Goal: Information Seeking & Learning: Learn about a topic

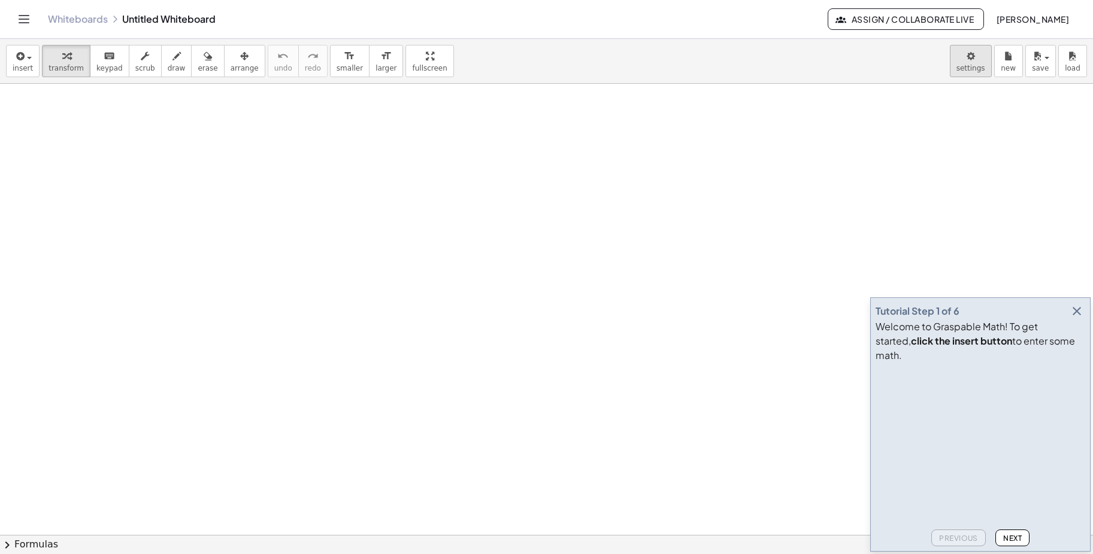
click at [976, 69] on body "Graspable Math Activities Get Started Activity Bank Assigned Work Classes White…" at bounding box center [546, 277] width 1093 height 554
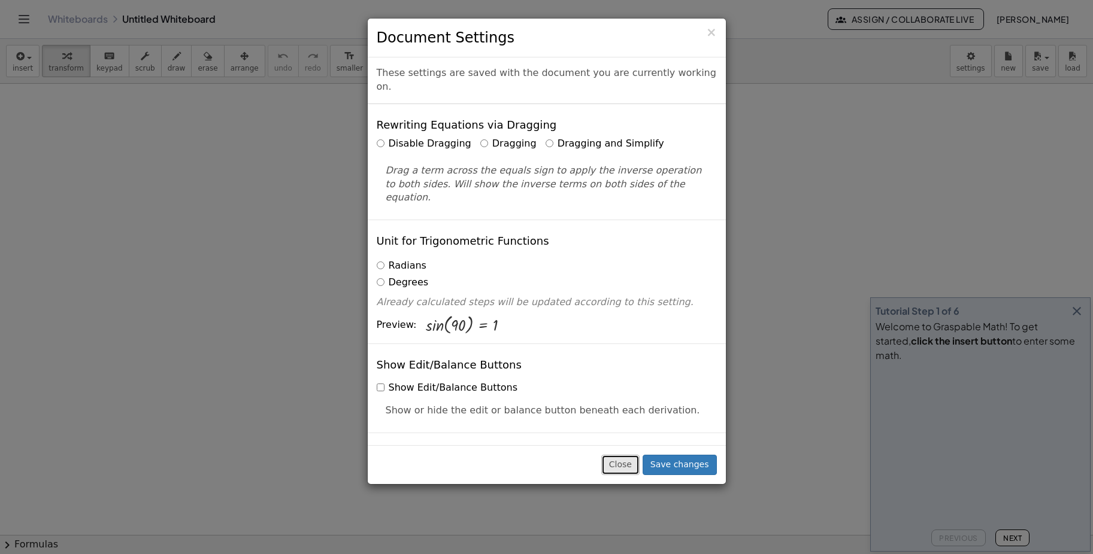
click at [624, 463] on button "Close" at bounding box center [620, 465] width 38 height 20
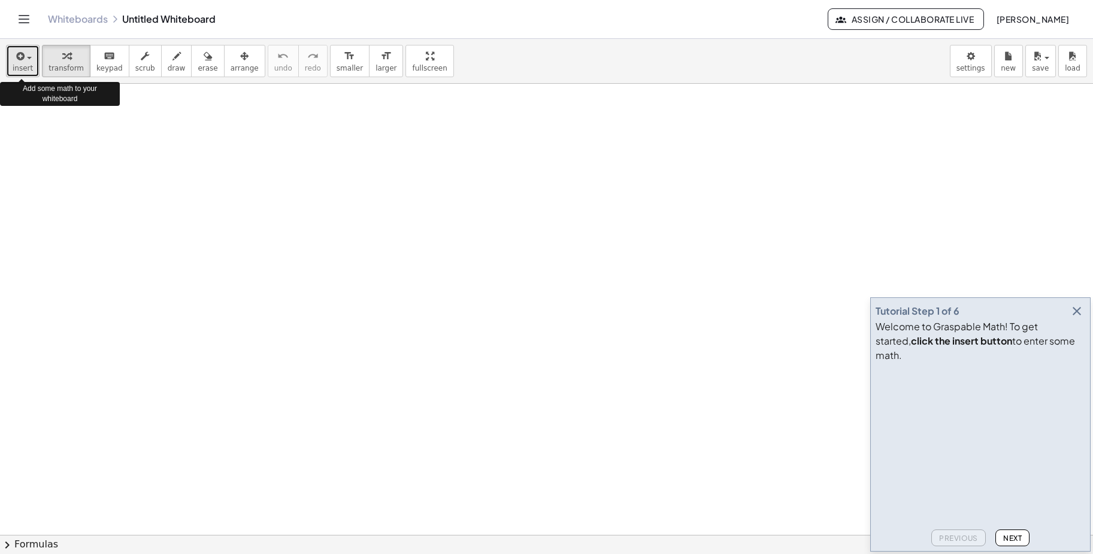
click at [28, 57] on span "button" at bounding box center [29, 58] width 5 height 2
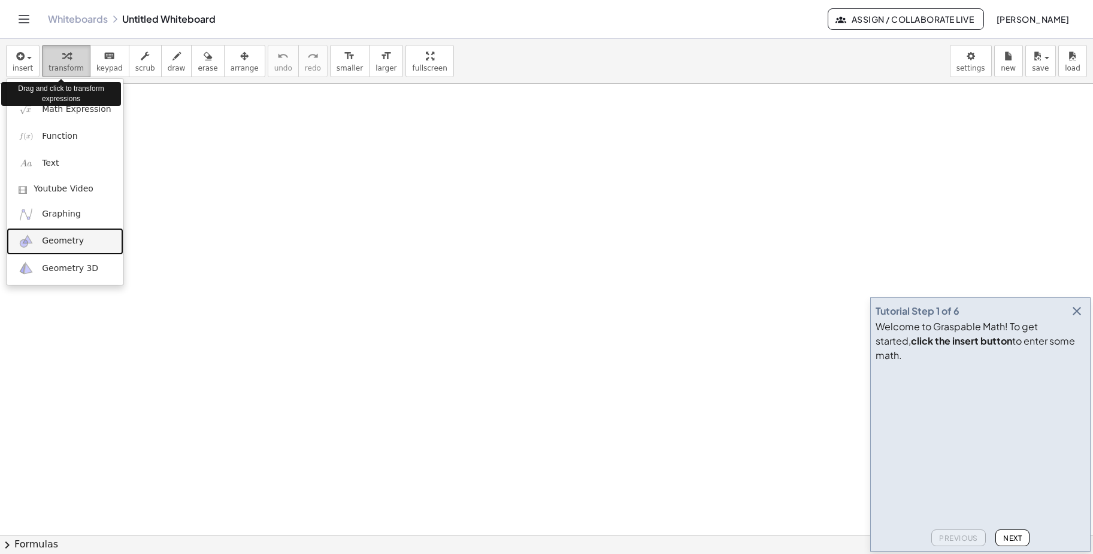
click at [62, 62] on icon "button" at bounding box center [66, 56] width 8 height 14
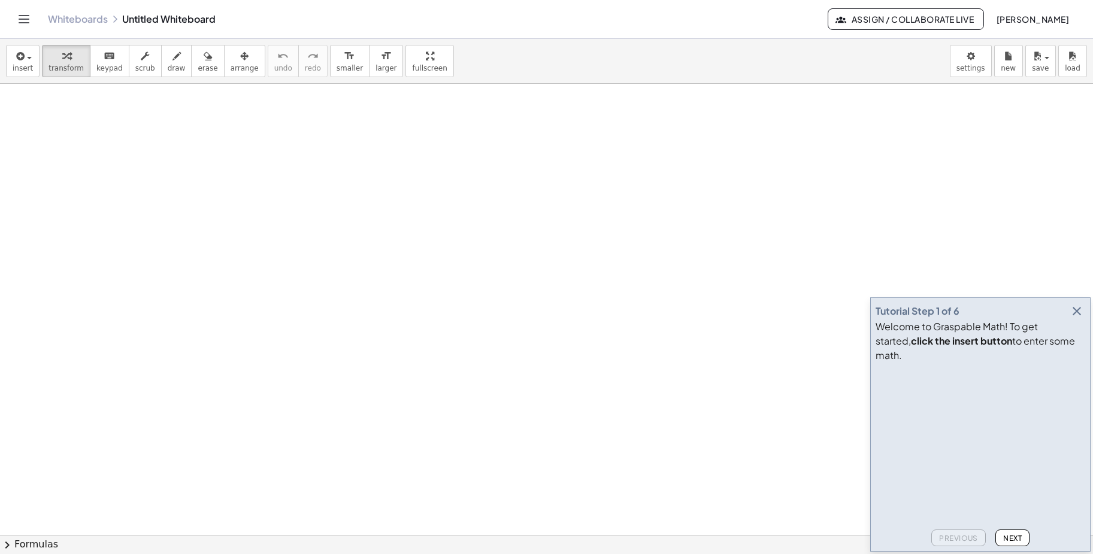
drag, startPoint x: 211, startPoint y: 210, endPoint x: 493, endPoint y: 216, distance: 282.6
click at [67, 65] on span "transform" at bounding box center [65, 68] width 35 height 8
drag, startPoint x: 69, startPoint y: 192, endPoint x: 541, endPoint y: 220, distance: 472.0
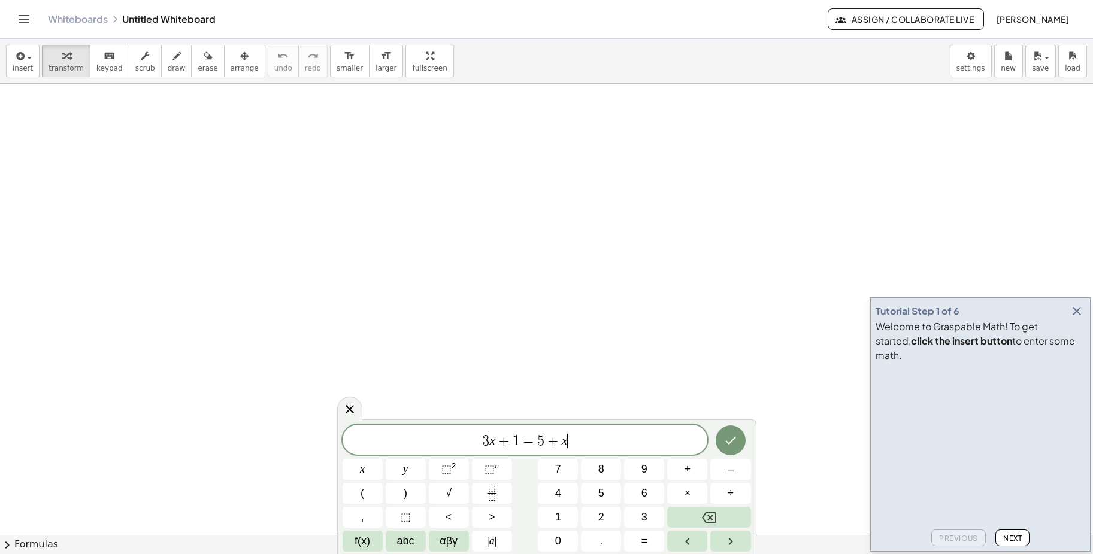
scroll to position [180, 0]
drag, startPoint x: 354, startPoint y: 228, endPoint x: 342, endPoint y: 216, distance: 17.0
click at [353, 226] on div at bounding box center [546, 394] width 1093 height 981
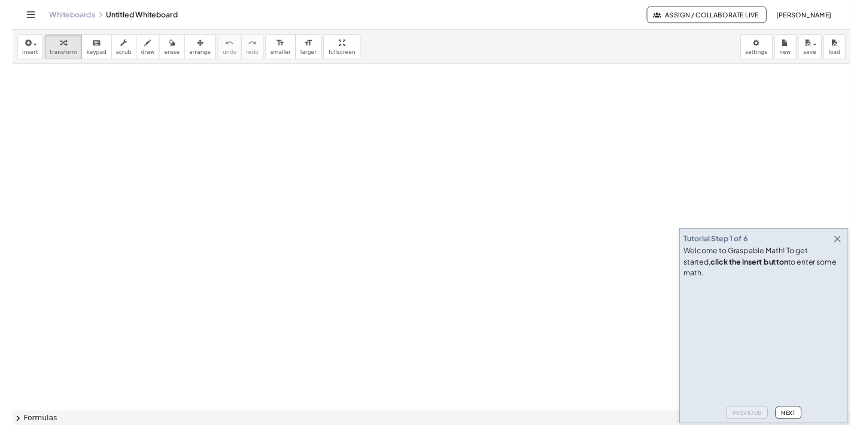
scroll to position [239, 0]
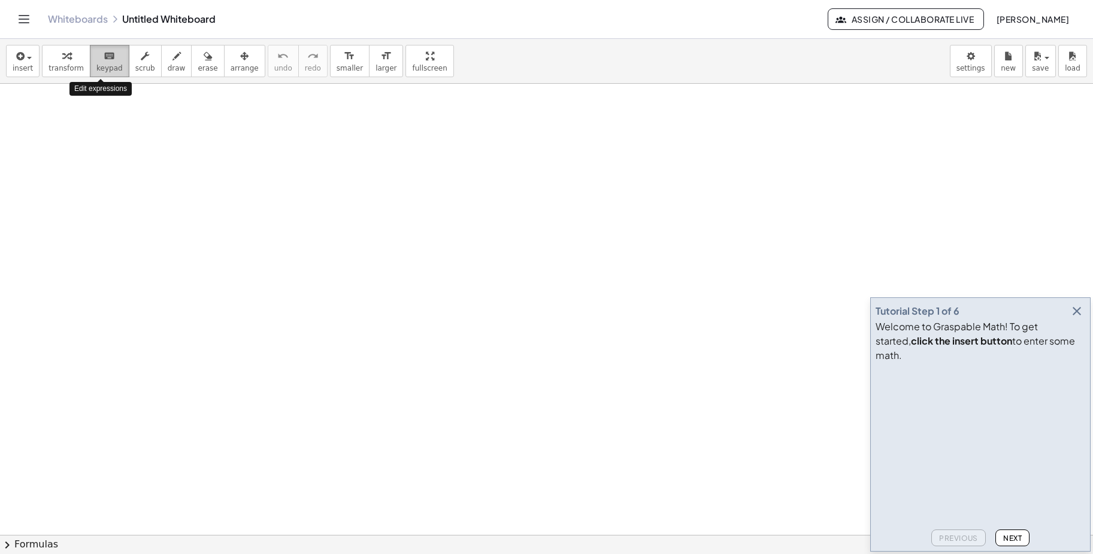
click at [104, 54] on icon "keyboard" at bounding box center [109, 56] width 11 height 14
click at [187, 212] on div at bounding box center [546, 334] width 1093 height 981
click at [141, 59] on icon "button" at bounding box center [145, 56] width 8 height 14
drag, startPoint x: 138, startPoint y: 176, endPoint x: 360, endPoint y: 176, distance: 222.1
click at [360, 176] on div at bounding box center [546, 334] width 1093 height 981
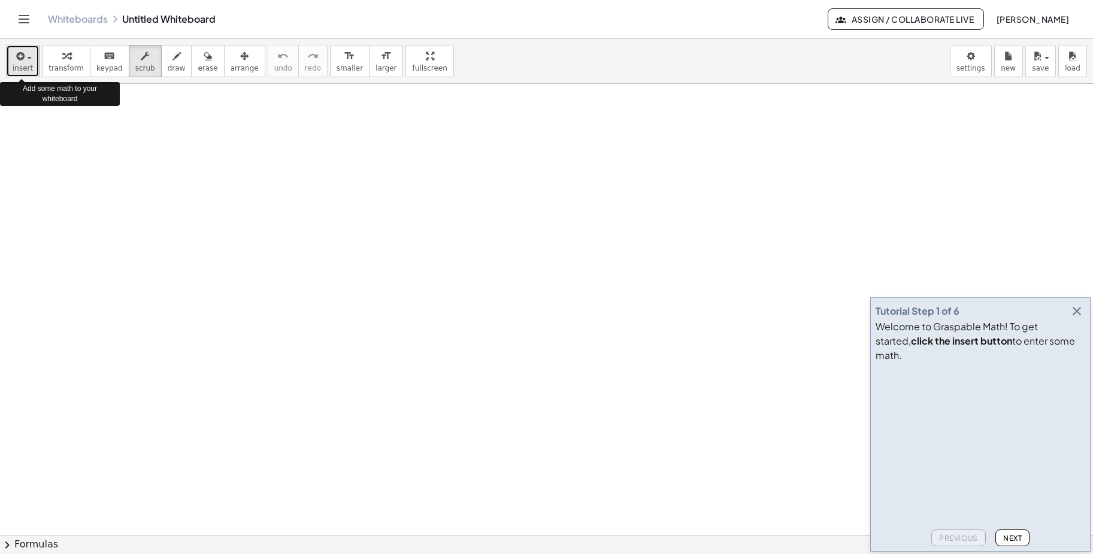
click at [30, 59] on span "button" at bounding box center [29, 58] width 5 height 2
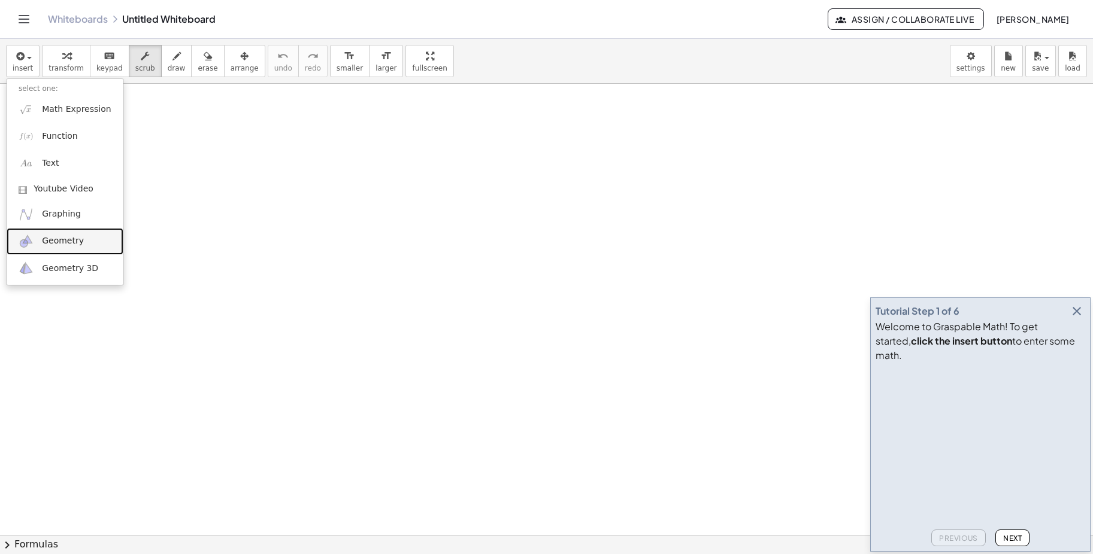
click at [54, 244] on span "Geometry" at bounding box center [63, 241] width 42 height 12
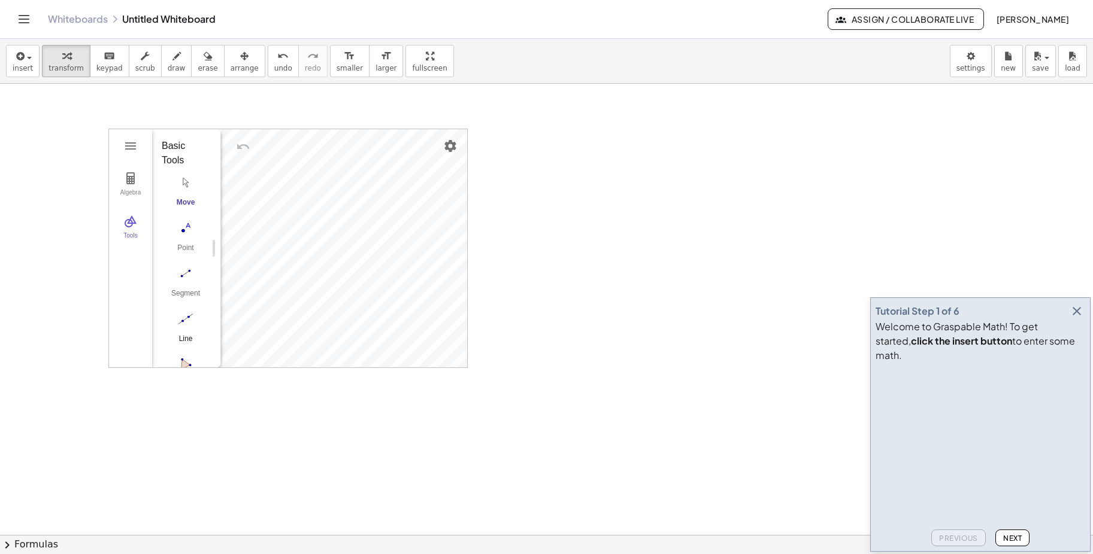
click at [189, 323] on img "Line. Select two points or positions" at bounding box center [186, 319] width 48 height 19
click at [530, 242] on div "Algebra Tools Point A Point B f = Line A, B C = Point on f GeoGebra Geometry Ba…" at bounding box center [546, 334] width 1093 height 981
click at [241, 148] on img "Undo" at bounding box center [243, 146] width 14 height 14
click at [454, 148] on img "Settings" at bounding box center [450, 146] width 14 height 14
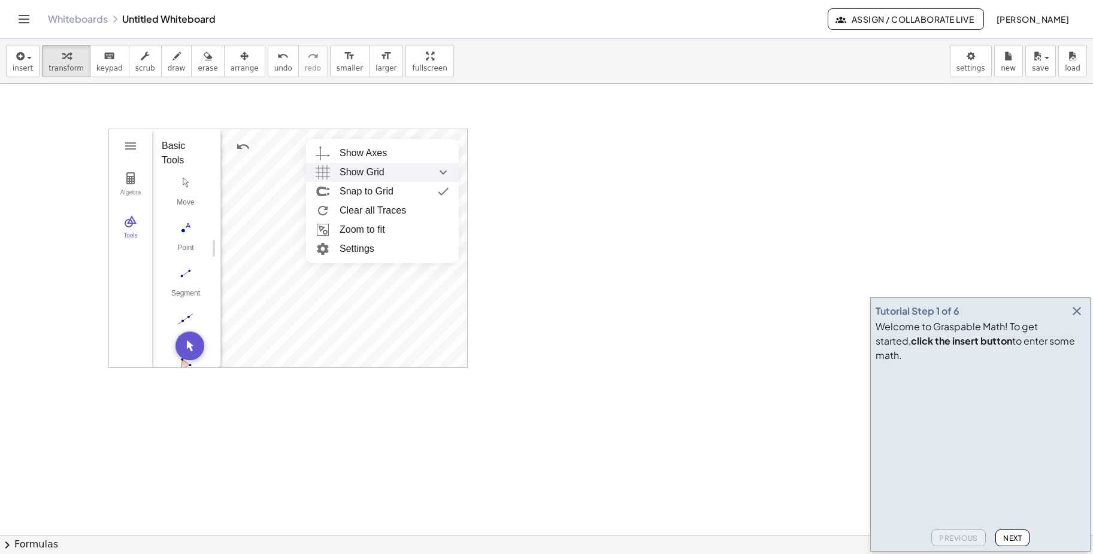
click at [387, 170] on div "Show Grid" at bounding box center [394, 172] width 110 height 19
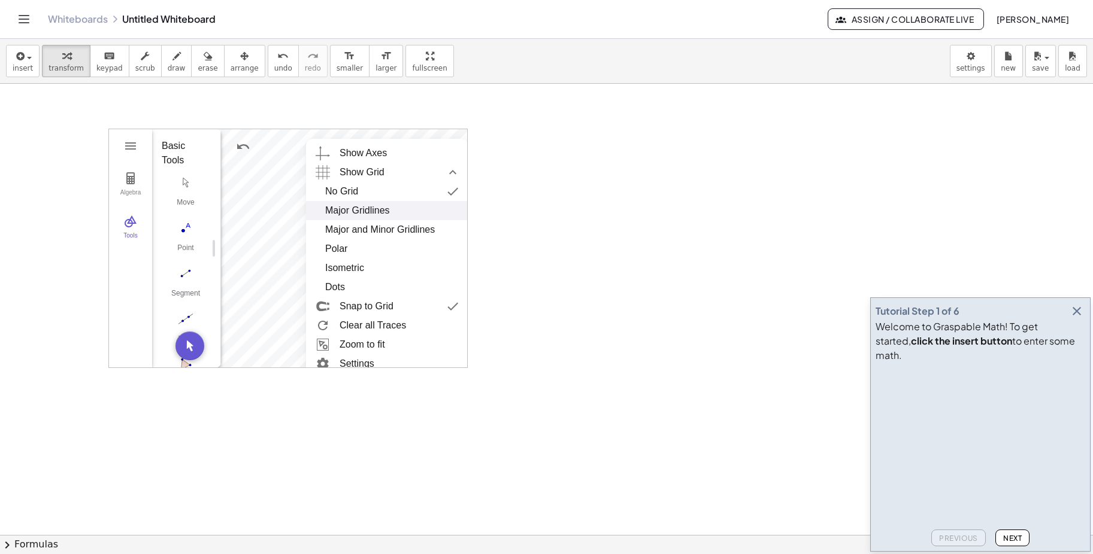
click at [413, 211] on div "Major Gridlines" at bounding box center [387, 210] width 124 height 19
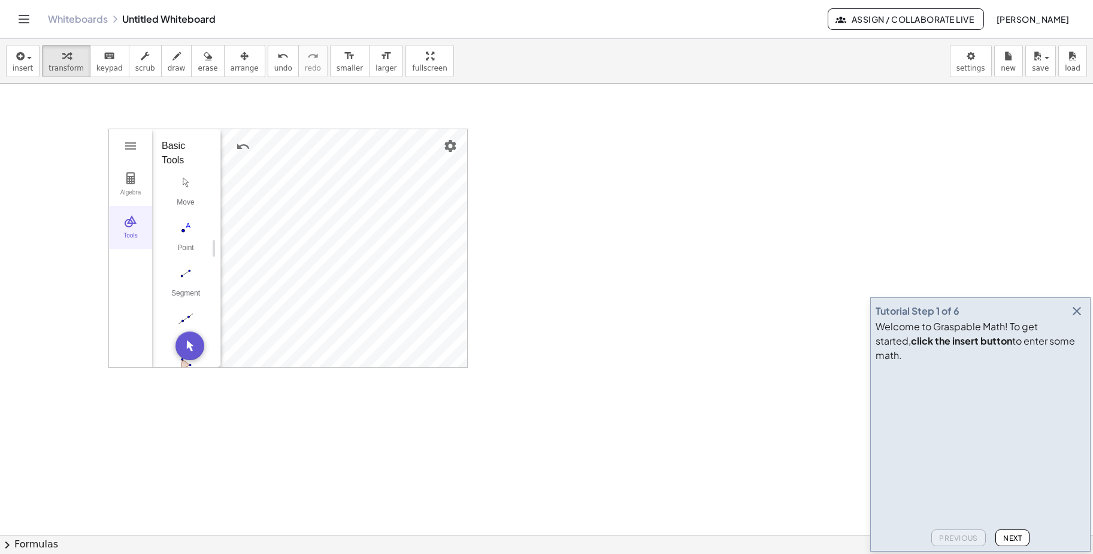
click at [131, 224] on img "Geometry" at bounding box center [130, 221] width 14 height 14
click at [128, 220] on img "Geometry" at bounding box center [130, 221] width 14 height 14
click at [190, 344] on div "More" at bounding box center [190, 349] width 38 height 10
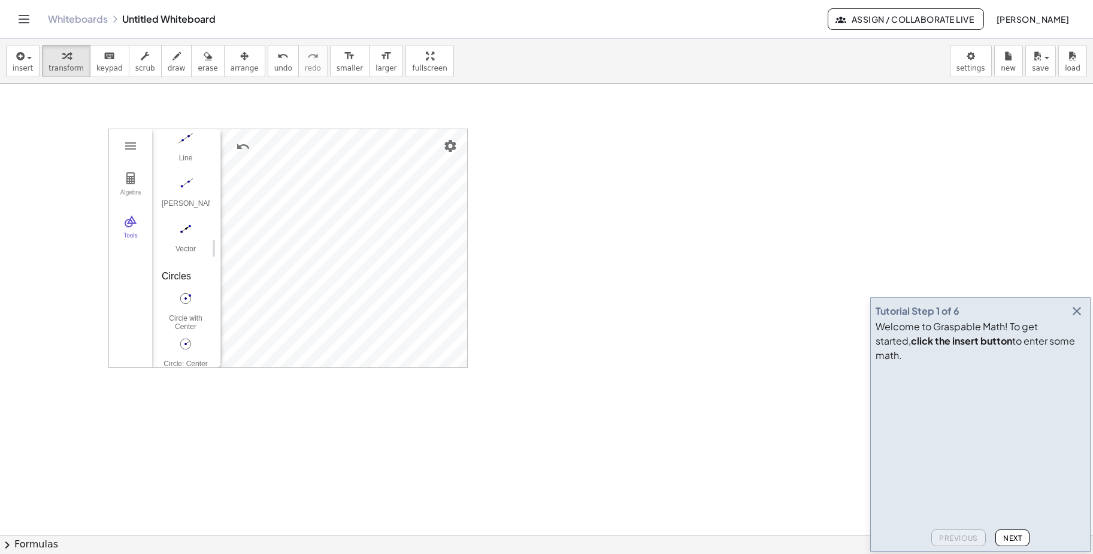
click at [248, 418] on div at bounding box center [546, 334] width 1093 height 981
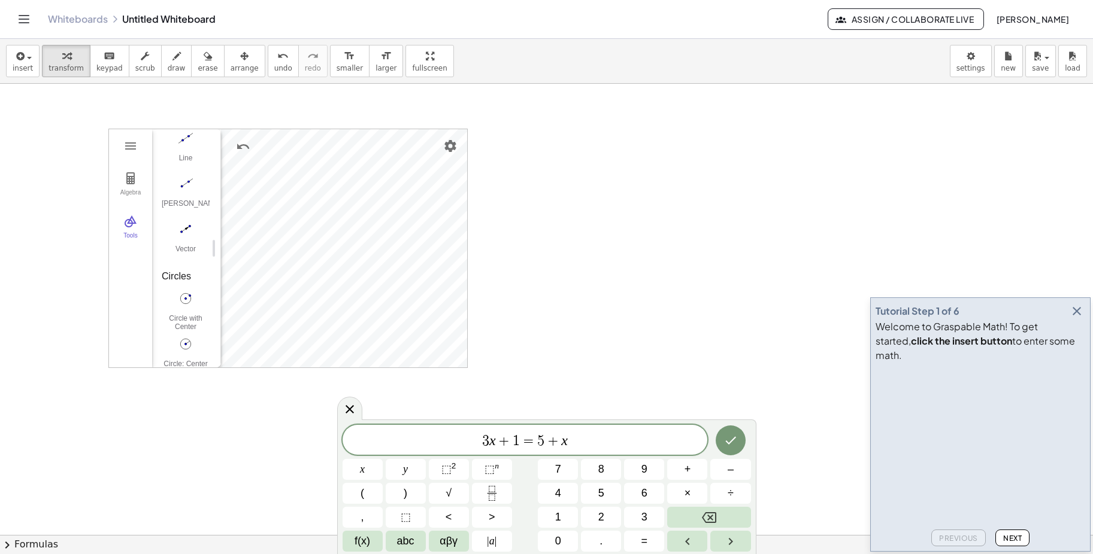
click at [233, 414] on div at bounding box center [546, 334] width 1093 height 981
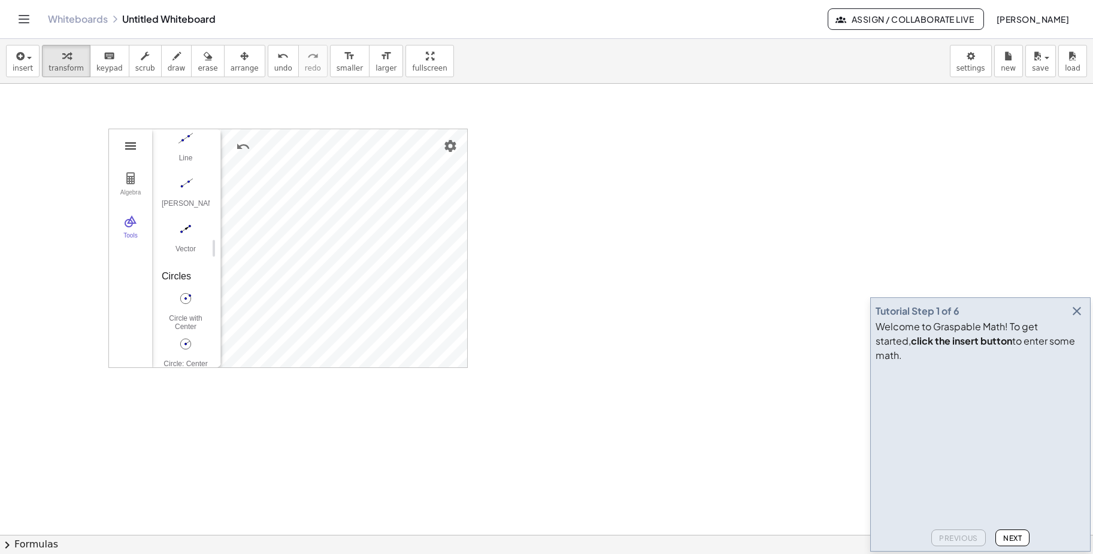
click at [129, 142] on img "Geometry" at bounding box center [130, 146] width 14 height 14
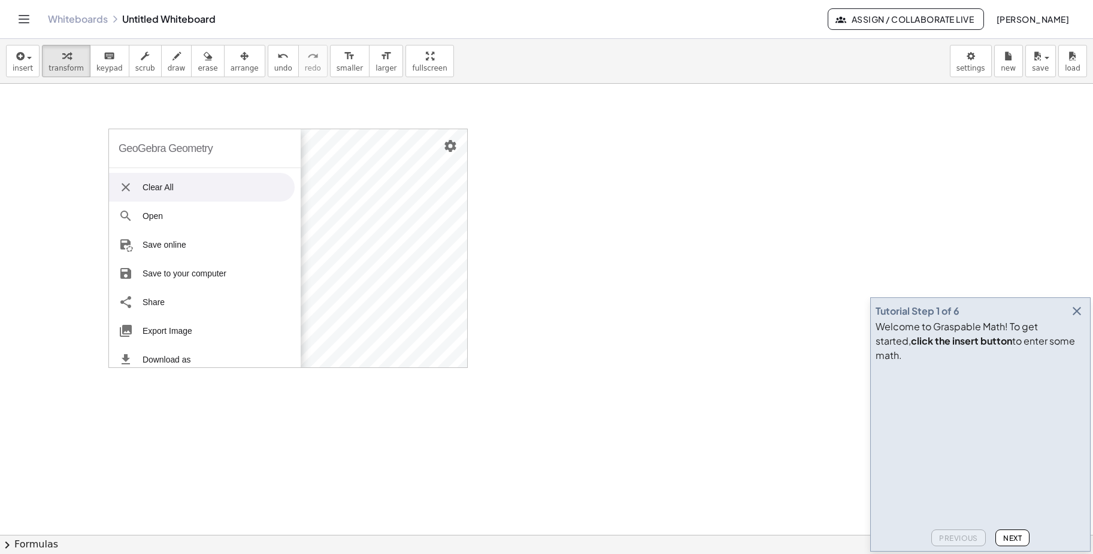
click at [163, 181] on li "Clear All" at bounding box center [202, 187] width 186 height 29
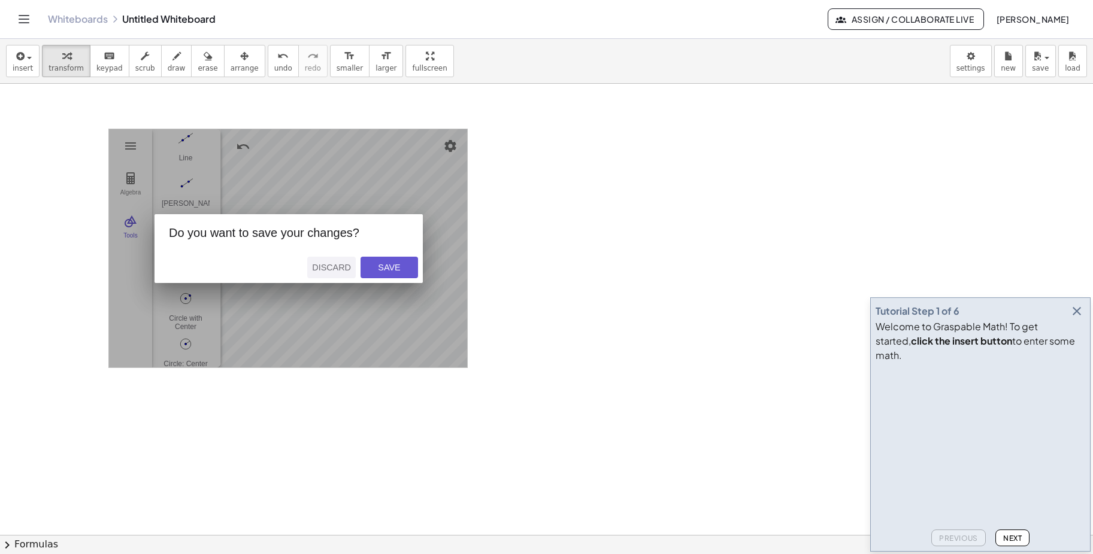
click at [333, 274] on button "Discard" at bounding box center [331, 268] width 48 height 22
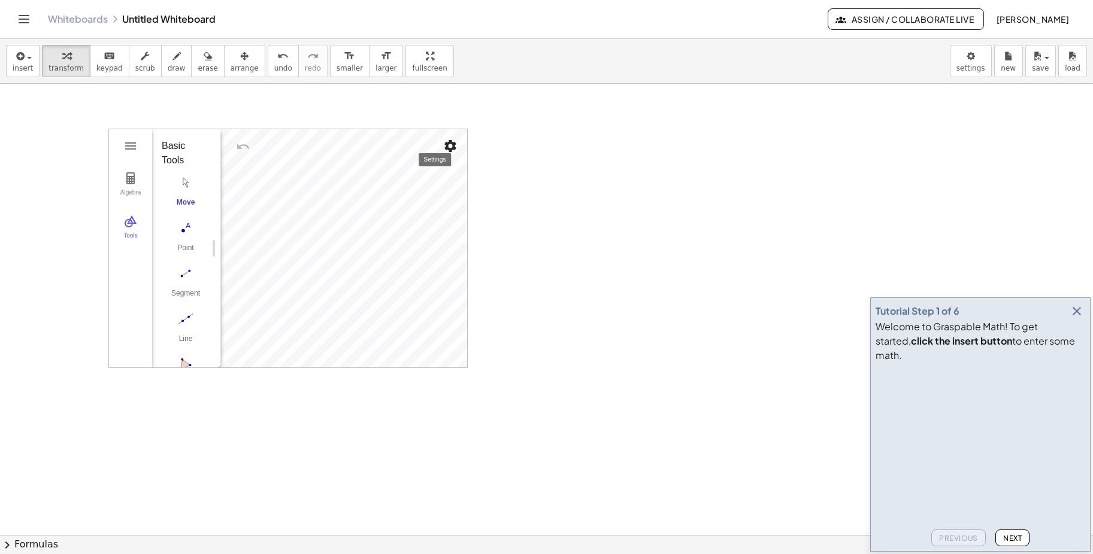
click at [454, 144] on img "Settings" at bounding box center [450, 146] width 14 height 14
click at [360, 247] on li "Settings" at bounding box center [382, 248] width 153 height 19
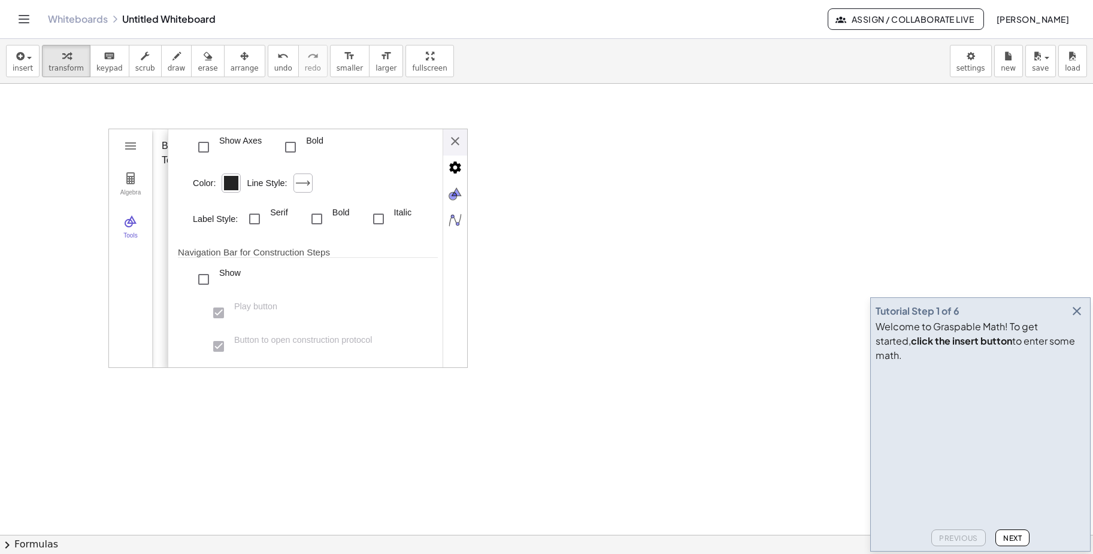
scroll to position [0, 0]
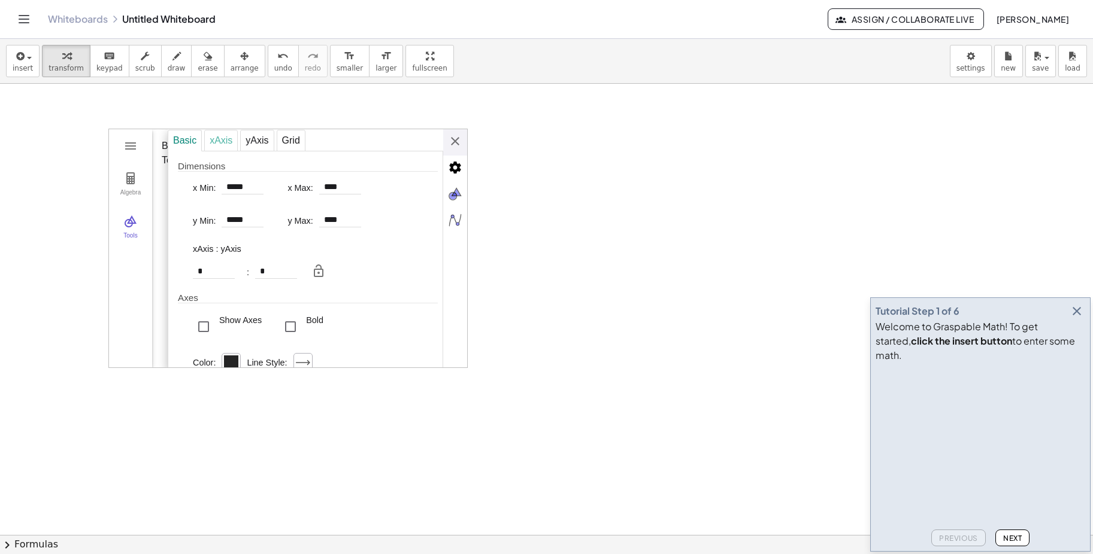
click at [225, 142] on div "xAxis" at bounding box center [221, 141] width 34 height 22
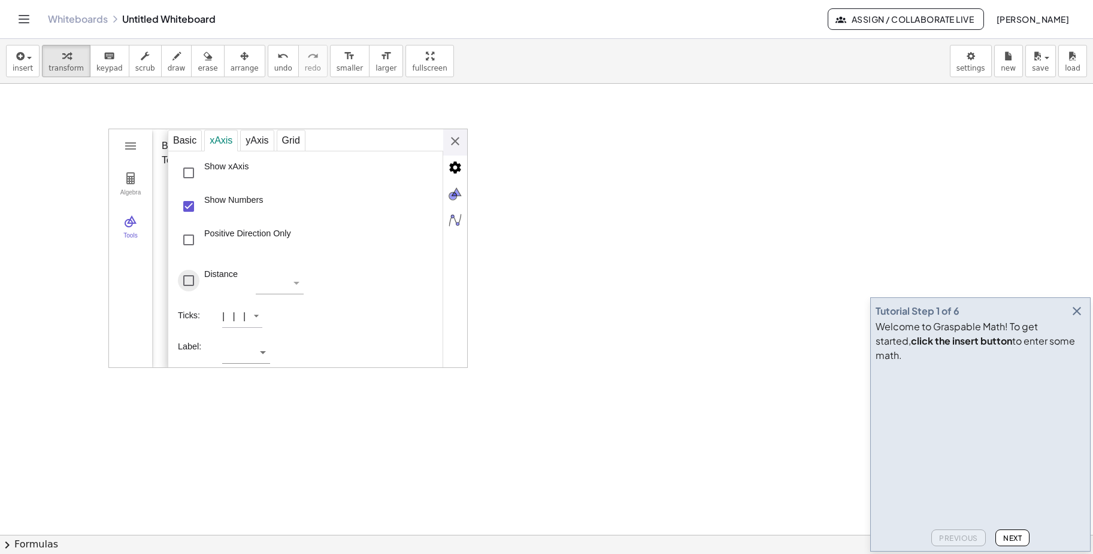
click at [189, 281] on div "Distance" at bounding box center [189, 281] width 22 height 22
click at [192, 286] on div "Distance" at bounding box center [189, 281] width 22 height 22
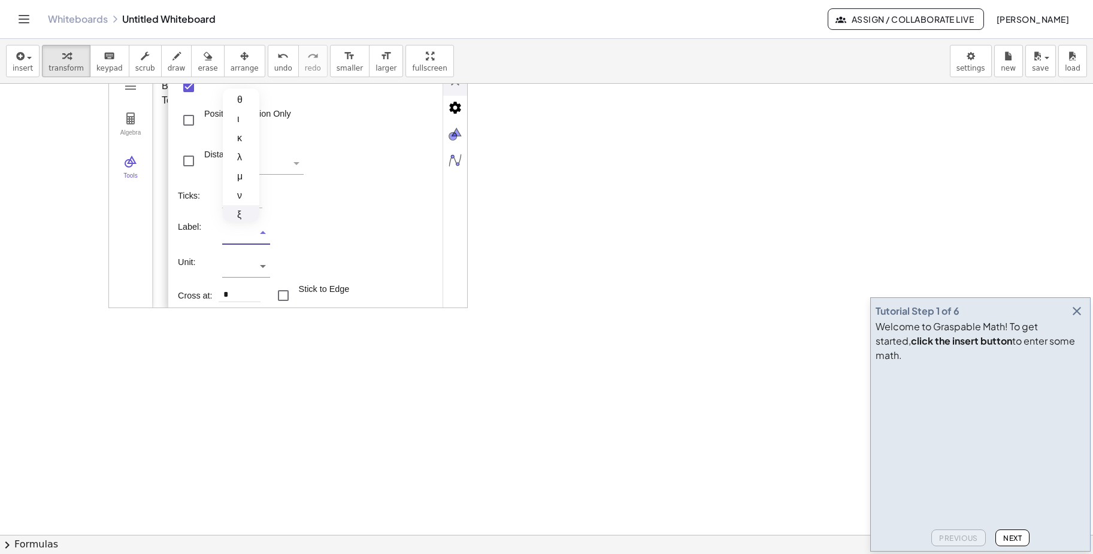
scroll to position [116, 0]
click at [308, 349] on div at bounding box center [546, 274] width 1093 height 981
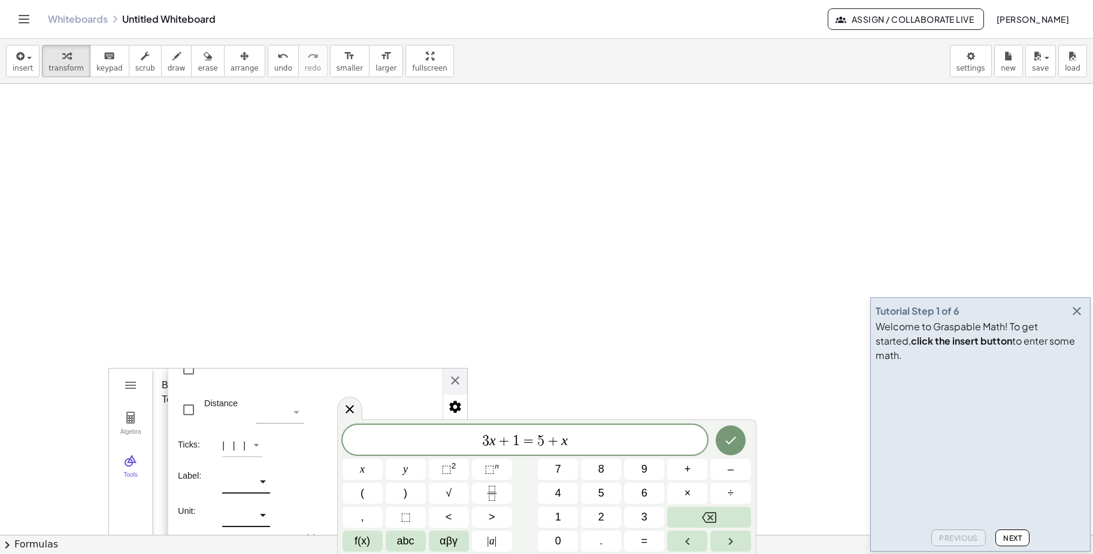
scroll to position [180, 0]
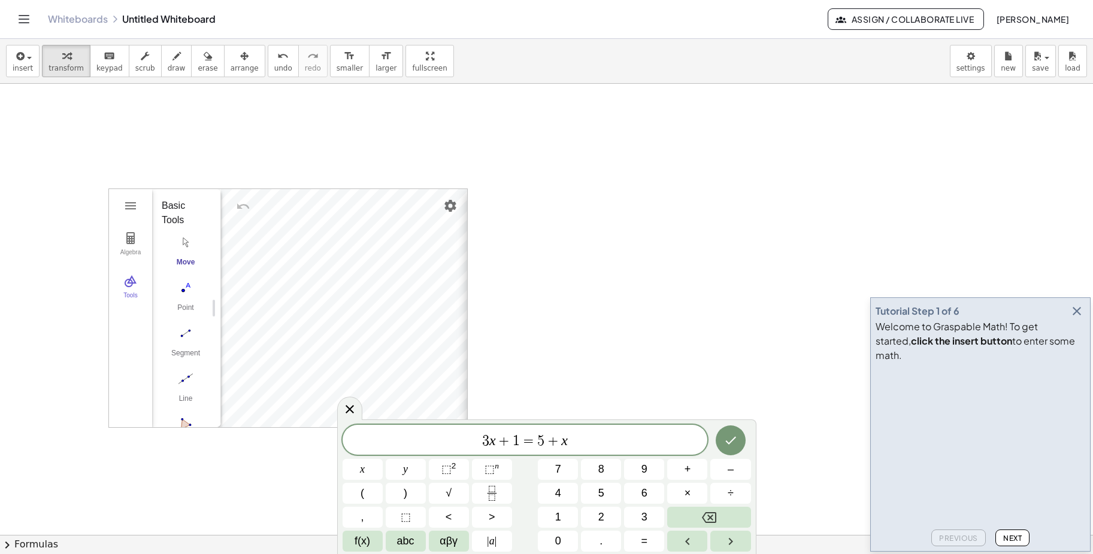
click at [467, 200] on div "Basic xAxis yAxis Grid Dimensions x Min: ***** x Max: **** y Min: ***** y Max: …" at bounding box center [616, 308] width 299 height 239
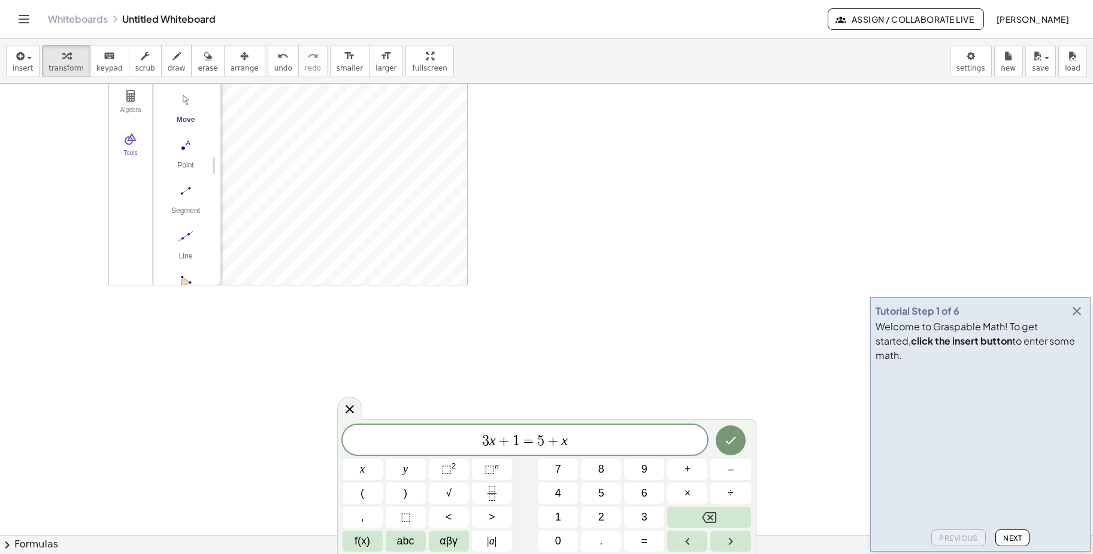
scroll to position [359, 0]
click at [348, 413] on icon at bounding box center [349, 409] width 14 height 14
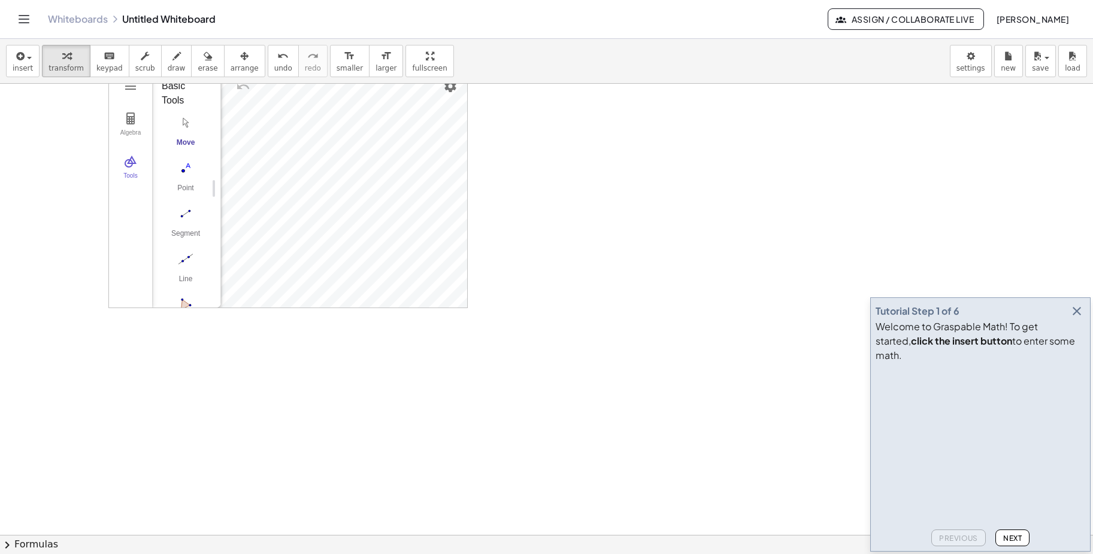
scroll to position [239, 0]
drag, startPoint x: 110, startPoint y: 365, endPoint x: 72, endPoint y: 403, distance: 54.2
click at [72, 403] on div "GeoGebra Geometry Clear All Open Save online Save to your computer Share Export…" at bounding box center [546, 334] width 1093 height 981
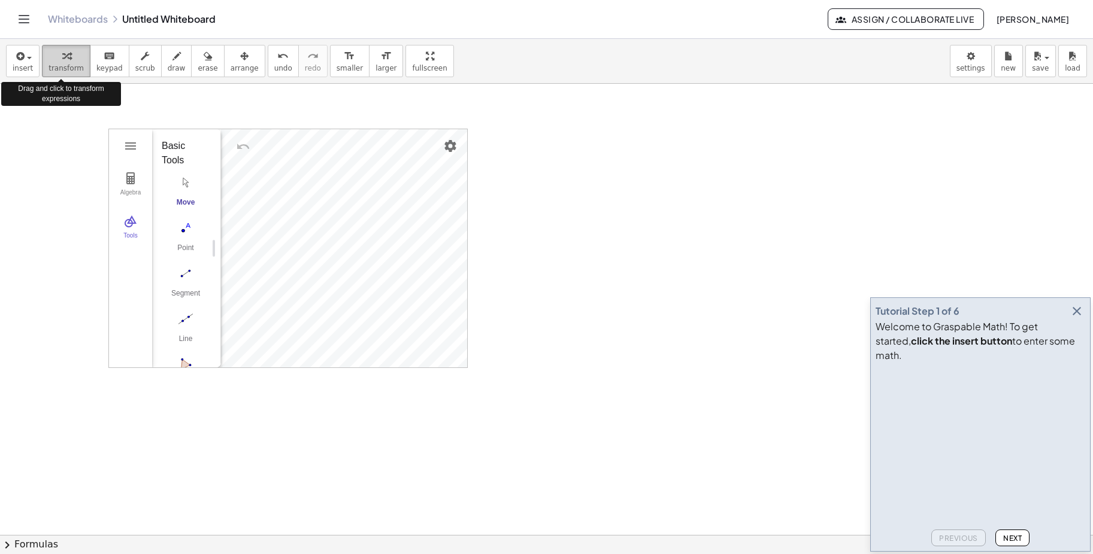
click at [66, 67] on span "transform" at bounding box center [65, 68] width 35 height 8
click at [66, 53] on div "button" at bounding box center [65, 55] width 35 height 14
click at [63, 53] on icon "button" at bounding box center [66, 56] width 8 height 14
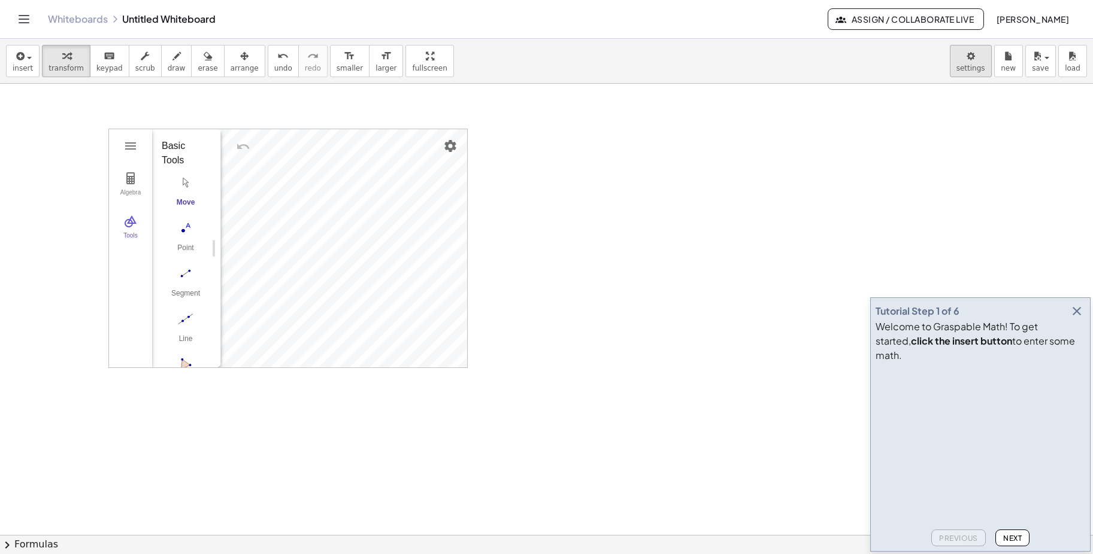
click at [976, 57] on body "Graspable Math Activities Get Started Activity Bank Assigned Work Classes White…" at bounding box center [546, 277] width 1093 height 554
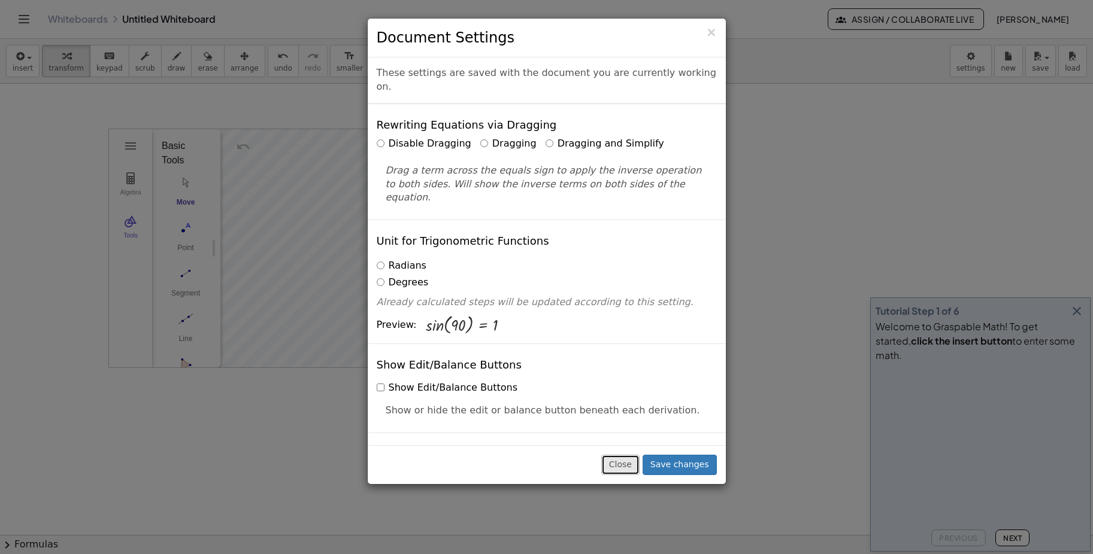
click at [636, 463] on button "Close" at bounding box center [620, 465] width 38 height 20
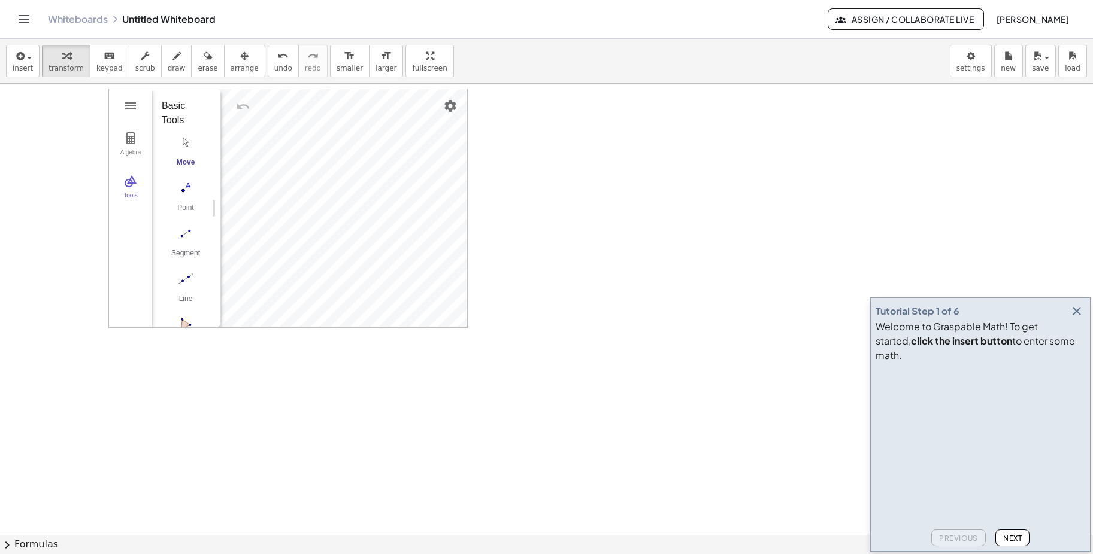
scroll to position [299, 0]
click at [184, 215] on img "Segment. Select two points or positions" at bounding box center [186, 213] width 48 height 19
click at [189, 216] on img "Segment. Select two points or positions" at bounding box center [186, 213] width 48 height 19
click at [132, 168] on img "Geometry" at bounding box center [130, 161] width 14 height 14
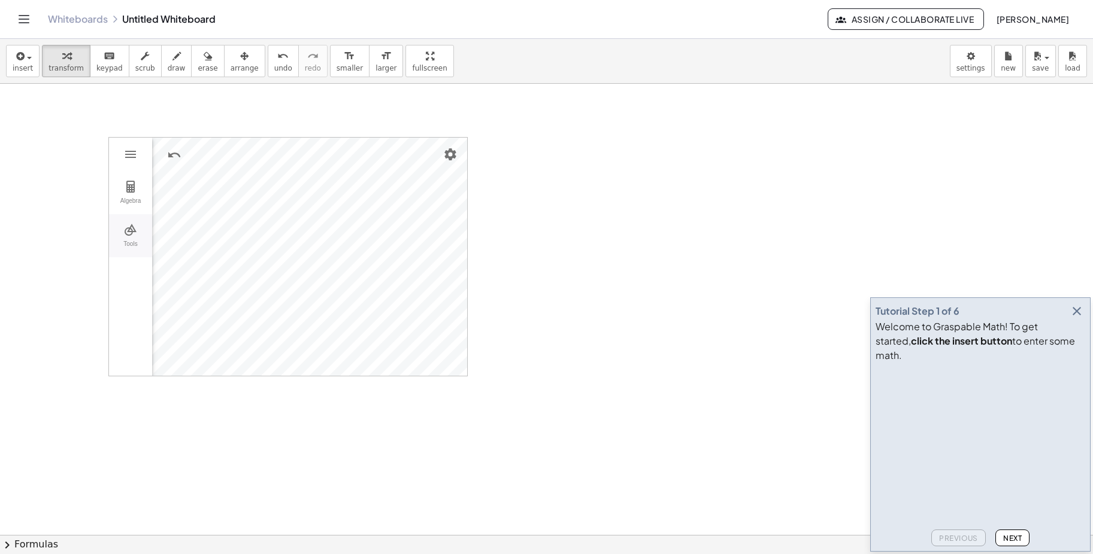
click at [132, 233] on img "Geometry" at bounding box center [130, 230] width 14 height 14
click at [131, 237] on button "Tools" at bounding box center [130, 235] width 43 height 43
click at [396, 203] on img "More" at bounding box center [397, 206] width 14 height 14
click at [396, 206] on img "More" at bounding box center [397, 206] width 14 height 14
click at [404, 296] on li "Settings" at bounding box center [411, 301] width 114 height 19
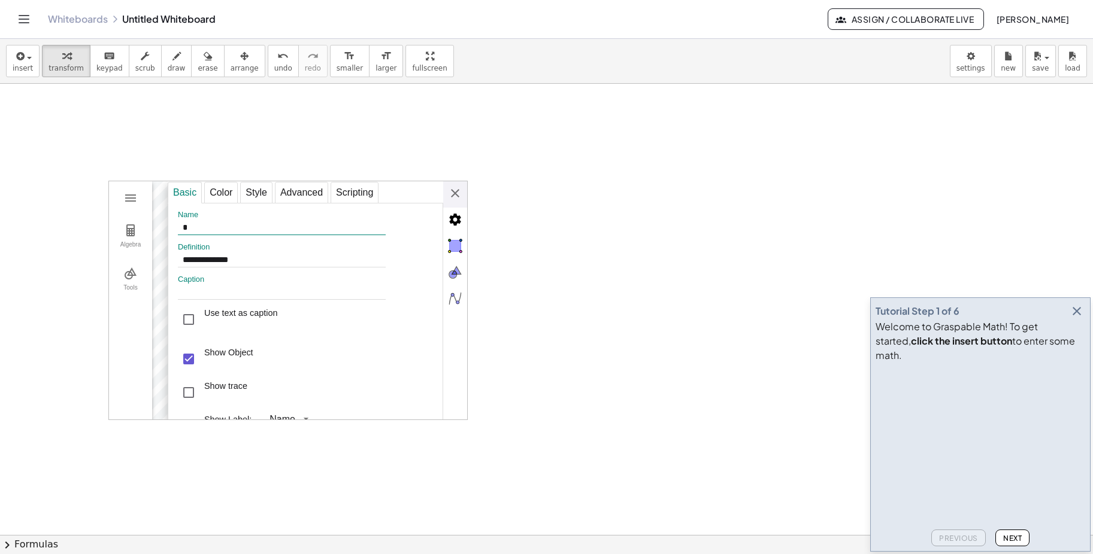
scroll to position [171, 0]
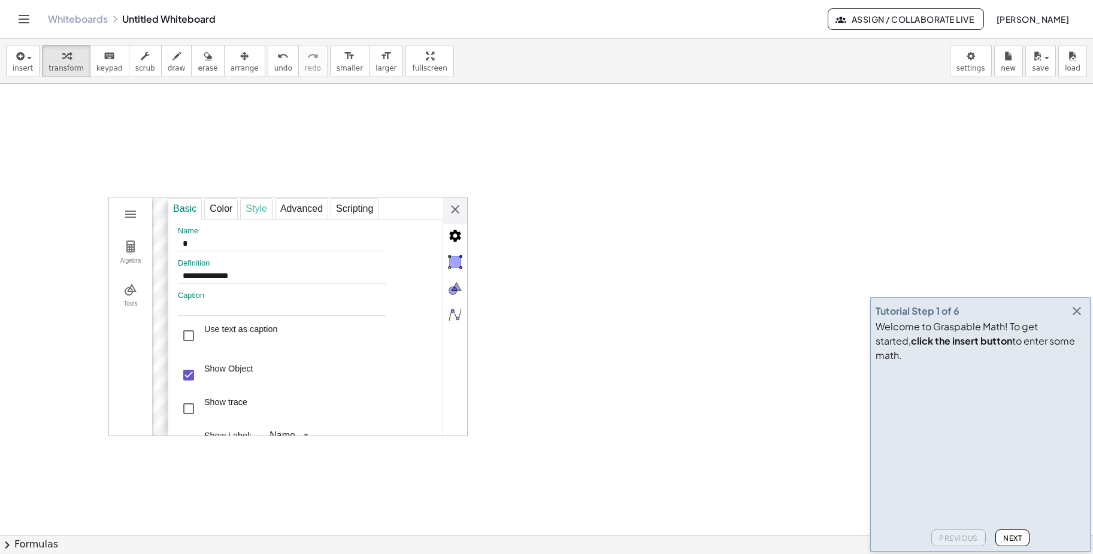
click at [262, 211] on div "Style" at bounding box center [256, 209] width 32 height 22
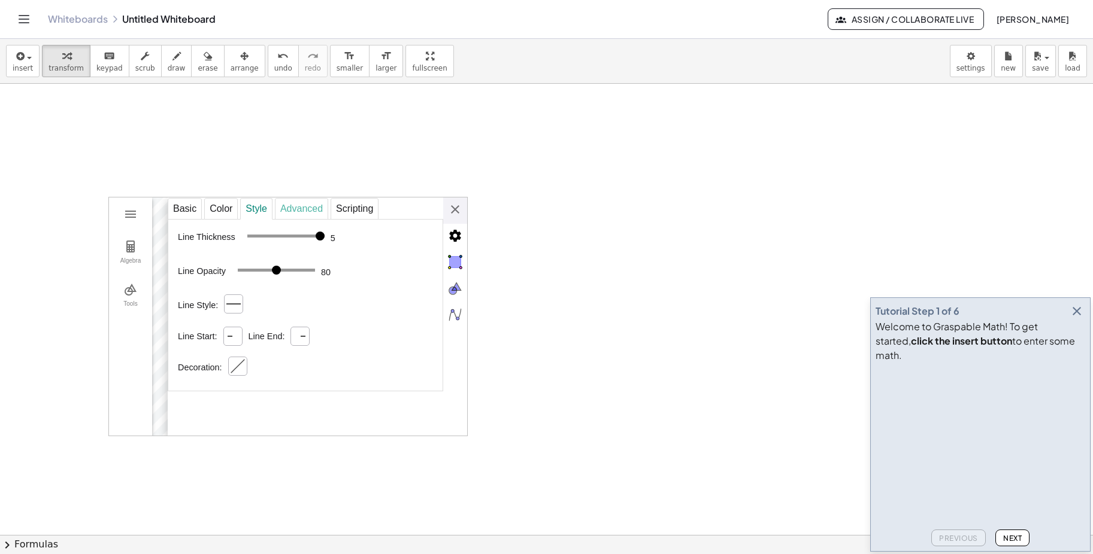
click at [306, 214] on div "Advanced" at bounding box center [301, 209] width 53 height 22
select select "***"
select select "Geometry"
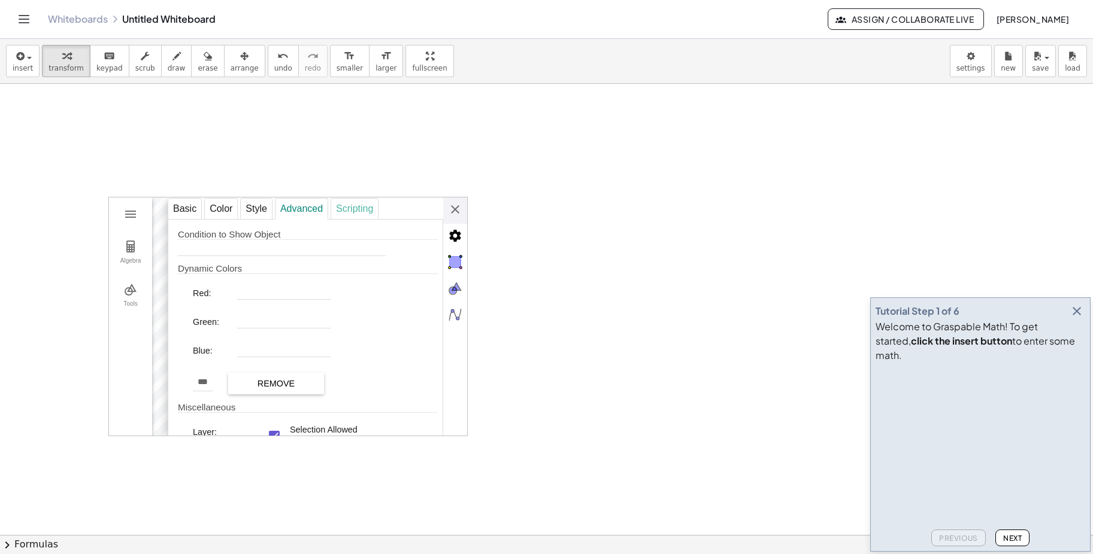
click at [362, 214] on div "Scripting" at bounding box center [354, 209] width 48 height 22
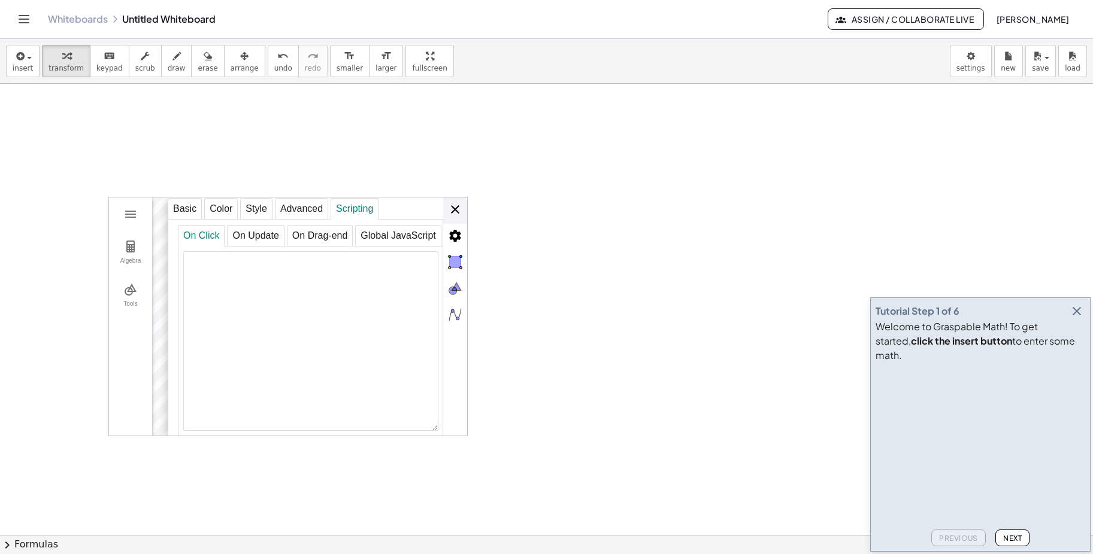
click at [453, 209] on div "**********" at bounding box center [317, 317] width 299 height 239
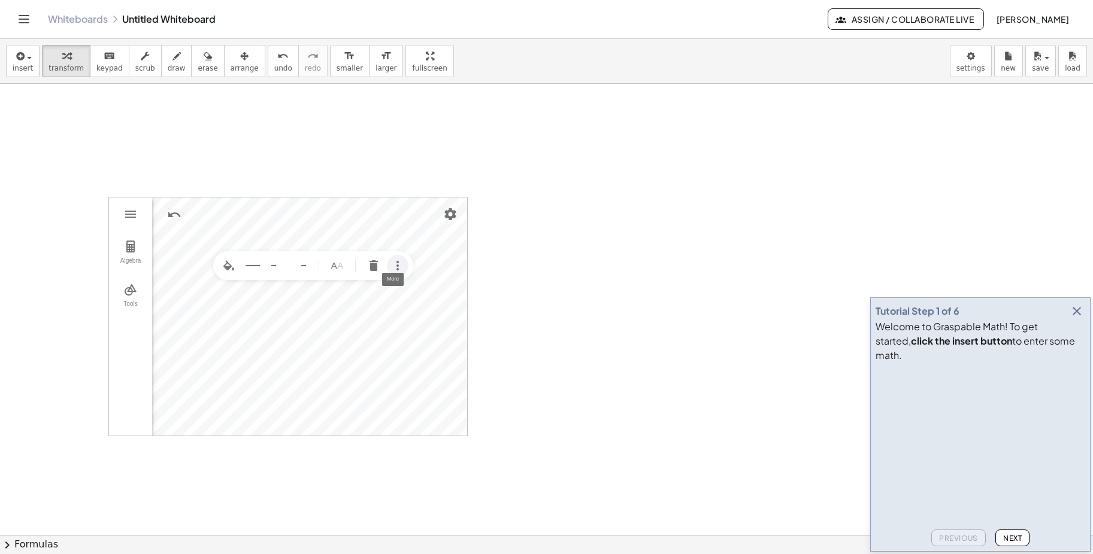
click at [577, 228] on div at bounding box center [546, 403] width 1093 height 981
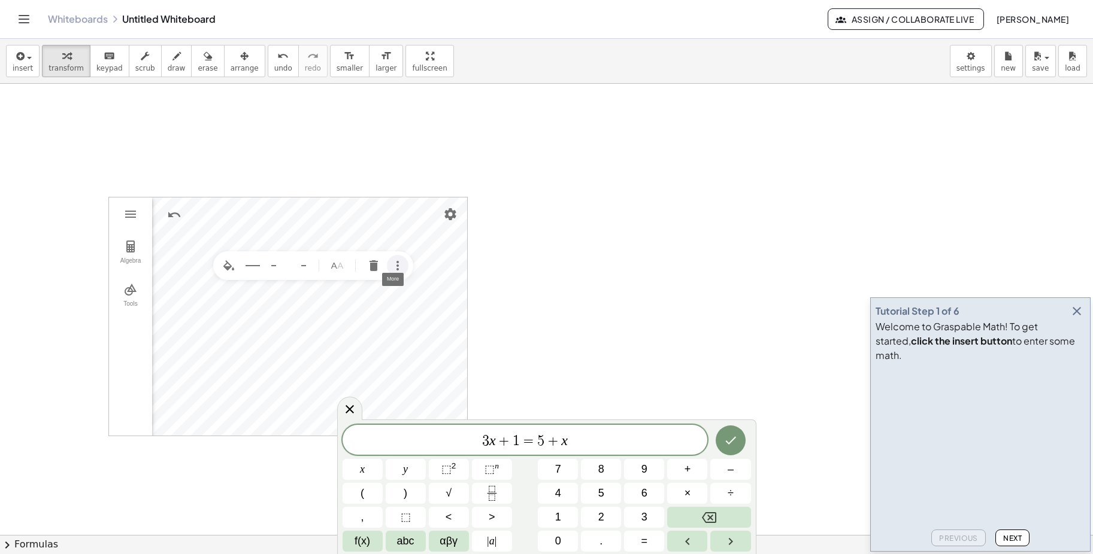
click at [628, 289] on div at bounding box center [546, 403] width 1093 height 981
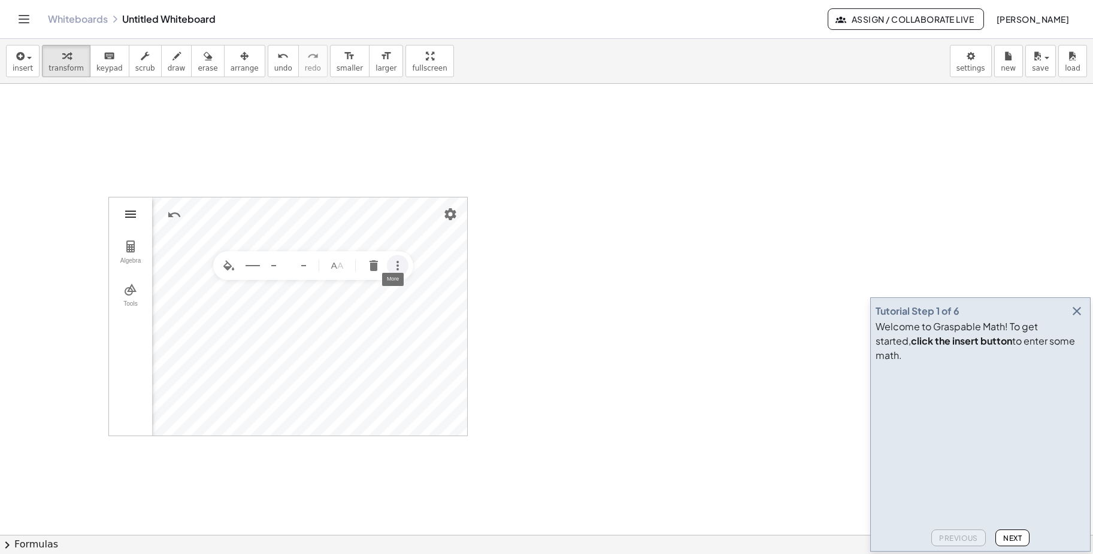
click at [135, 217] on img "Geometry" at bounding box center [130, 214] width 14 height 14
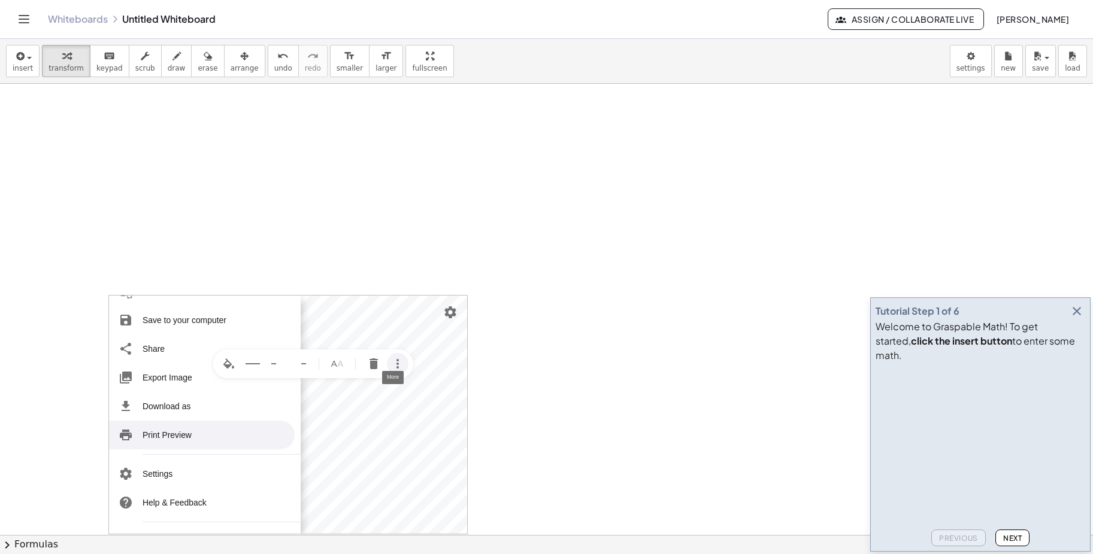
scroll to position [0, 0]
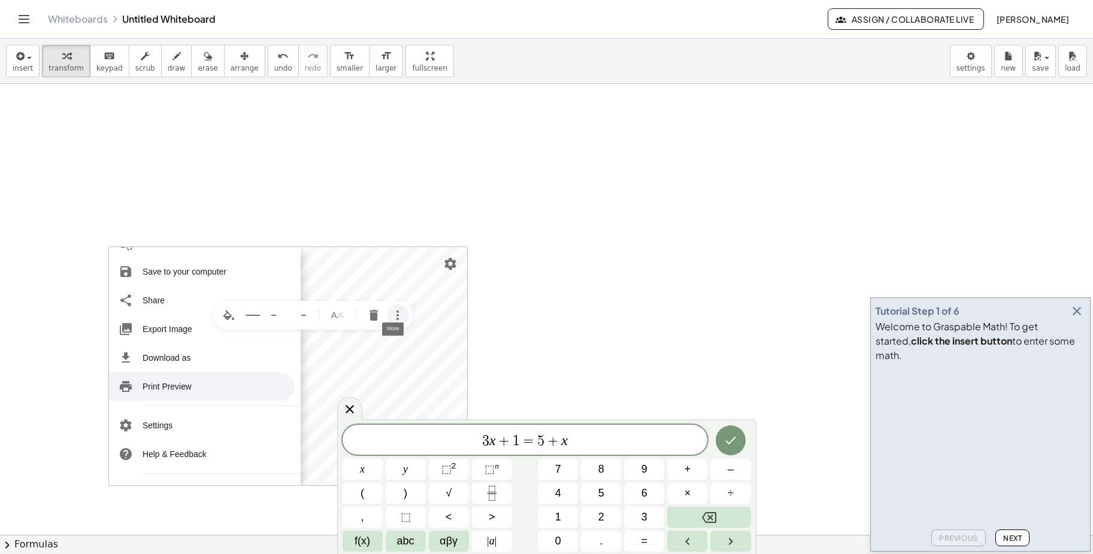
scroll to position [180, 0]
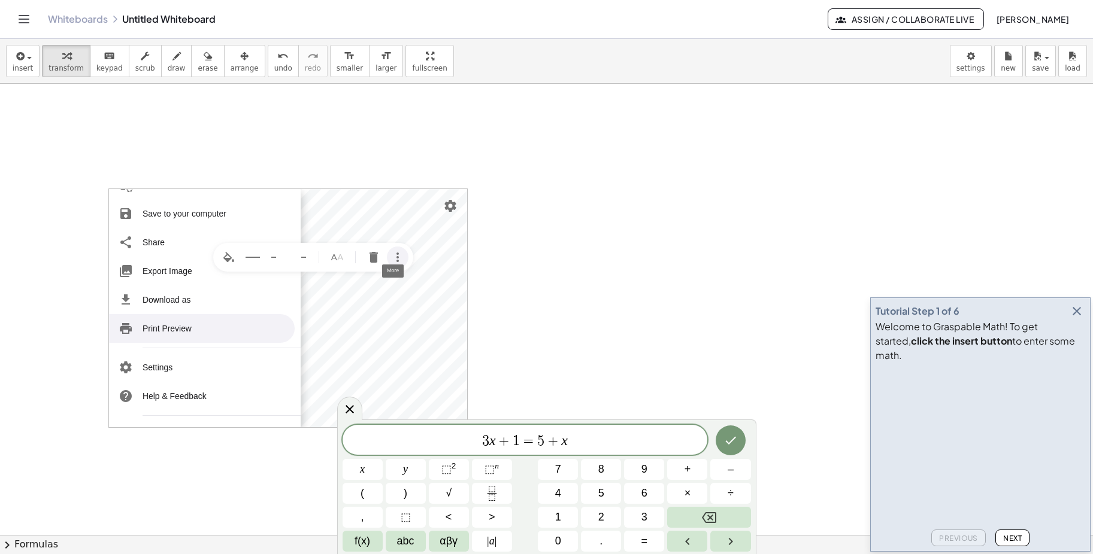
click at [611, 280] on div at bounding box center [546, 394] width 1093 height 981
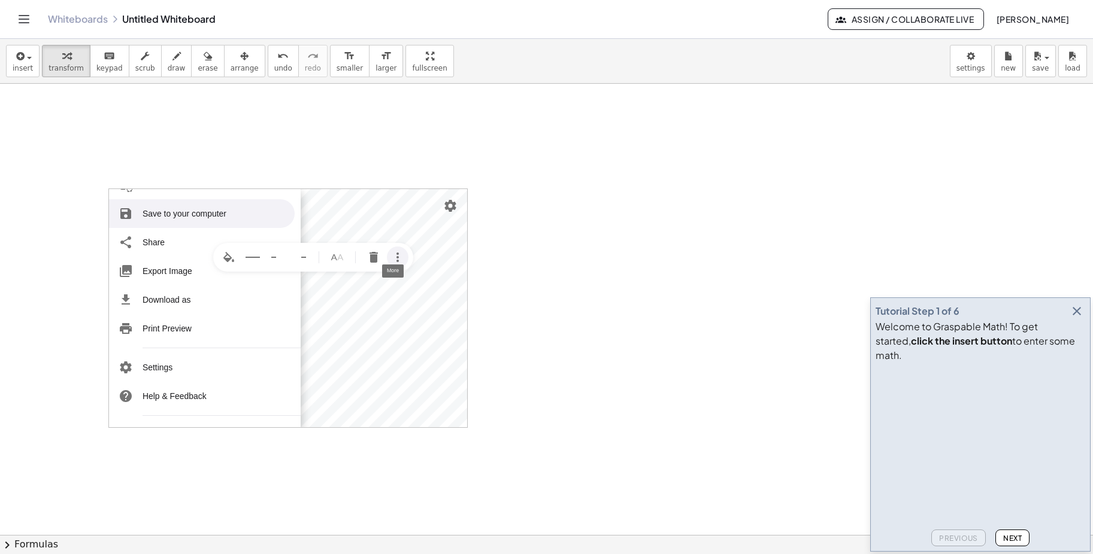
click at [380, 166] on div at bounding box center [546, 394] width 1093 height 981
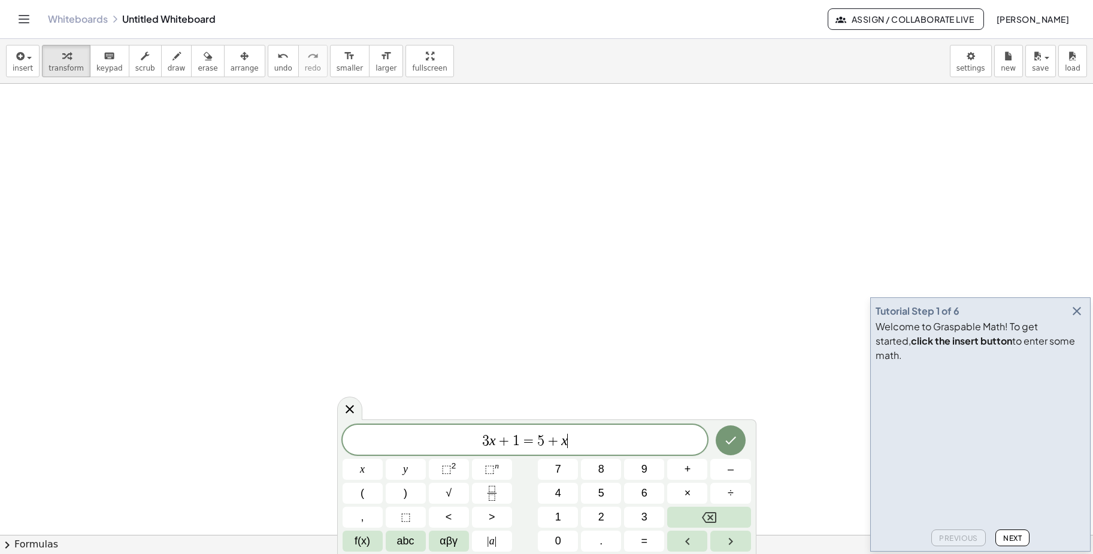
scroll to position [529, 0]
click at [351, 408] on icon at bounding box center [349, 409] width 8 height 8
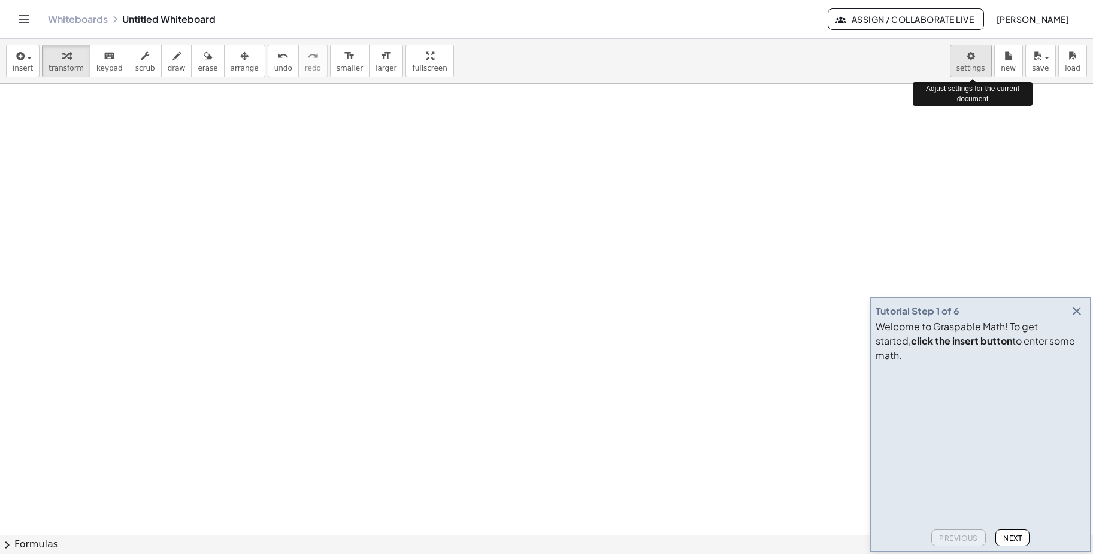
click at [975, 54] on body "Graspable Math Activities Get Started Activity Bank Assigned Work Classes White…" at bounding box center [546, 277] width 1093 height 554
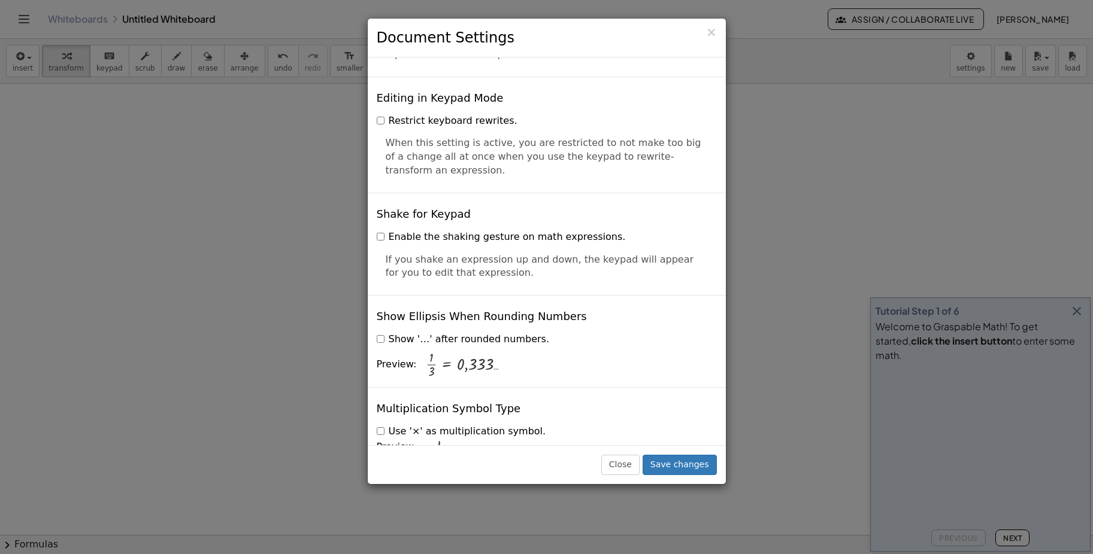
scroll to position [2810, 0]
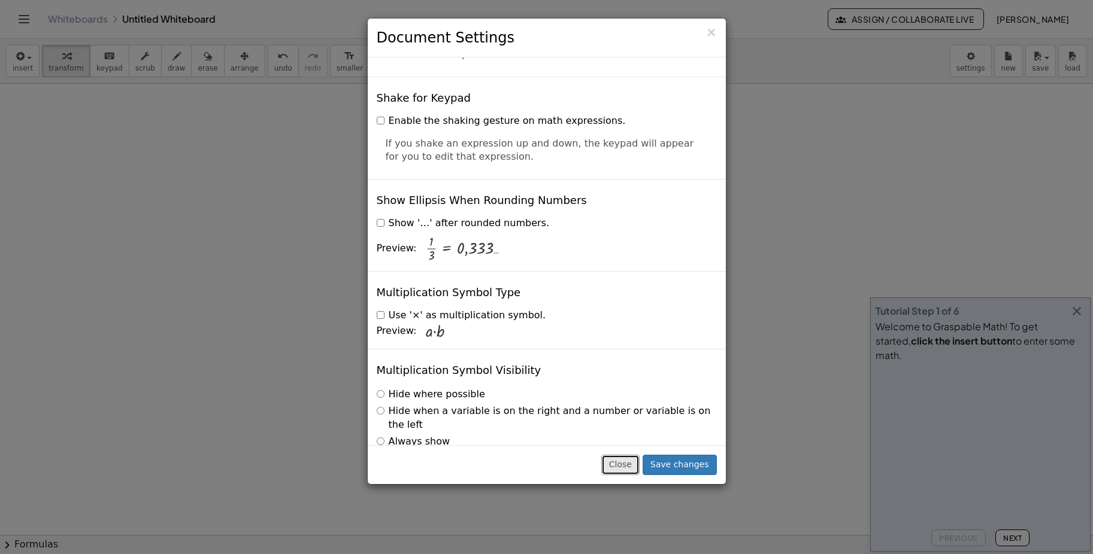
click at [629, 460] on button "Close" at bounding box center [620, 465] width 38 height 20
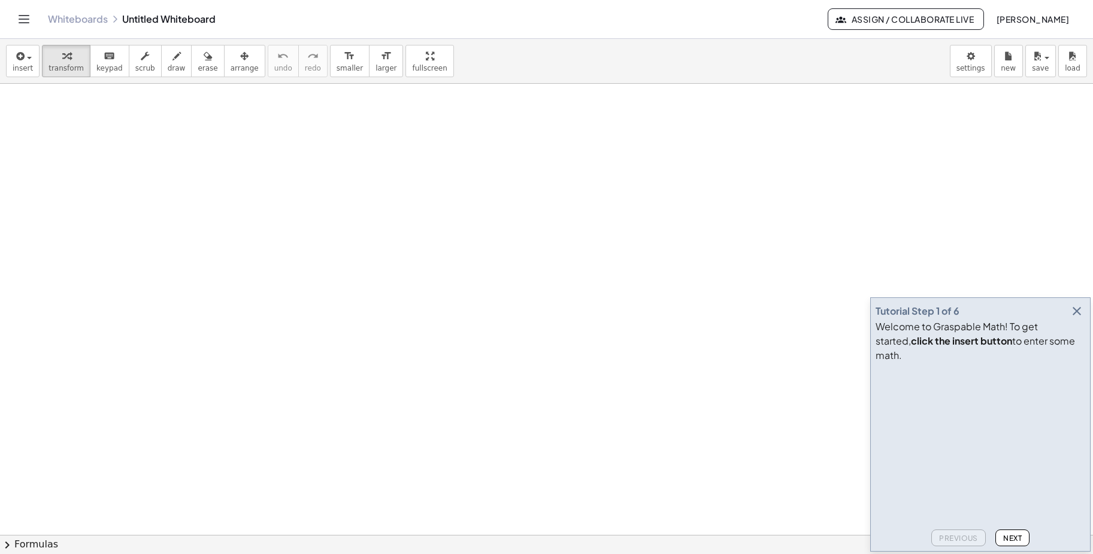
drag, startPoint x: 125, startPoint y: 141, endPoint x: 615, endPoint y: 225, distance: 496.9
click at [62, 57] on icon "button" at bounding box center [66, 56] width 8 height 14
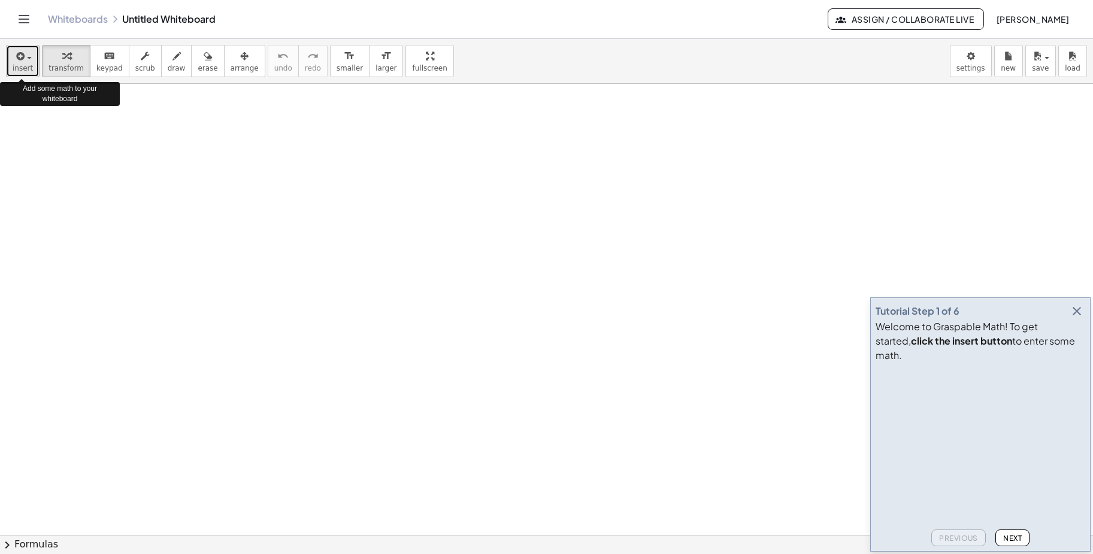
click at [27, 57] on span "button" at bounding box center [29, 58] width 5 height 2
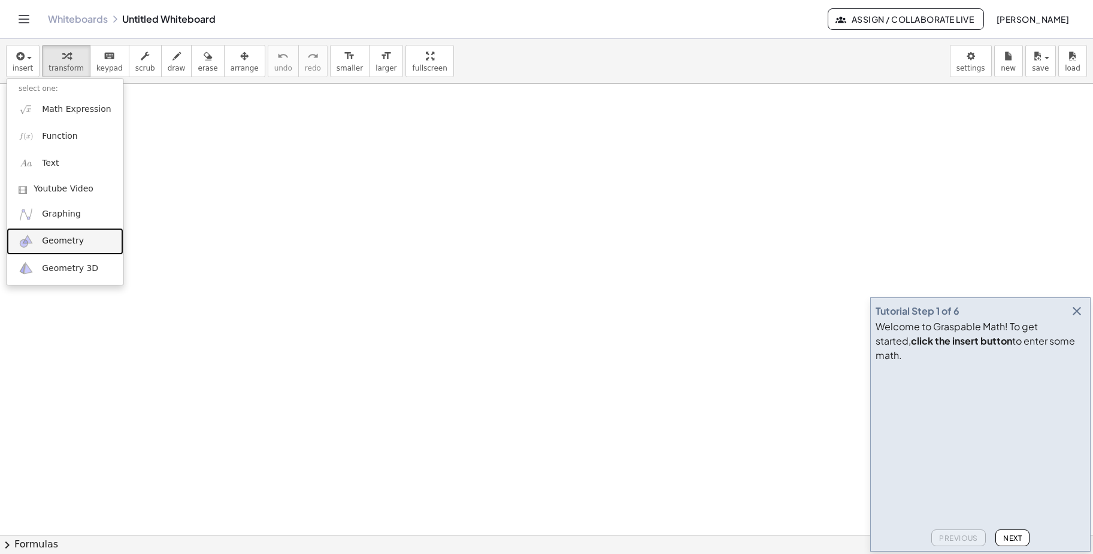
click at [67, 239] on span "Geometry" at bounding box center [63, 241] width 42 height 12
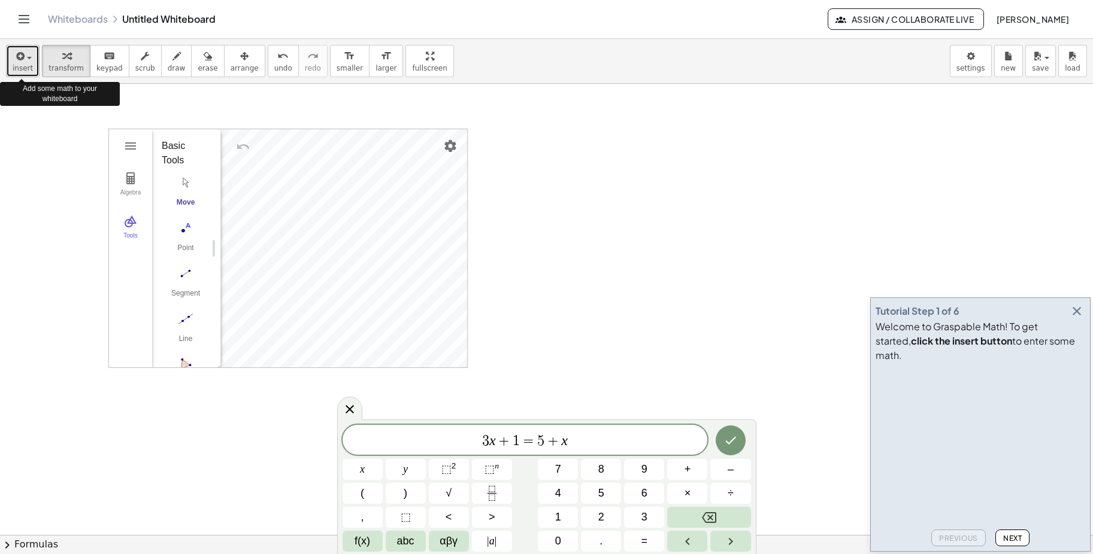
click at [20, 72] on span "insert" at bounding box center [23, 68] width 20 height 8
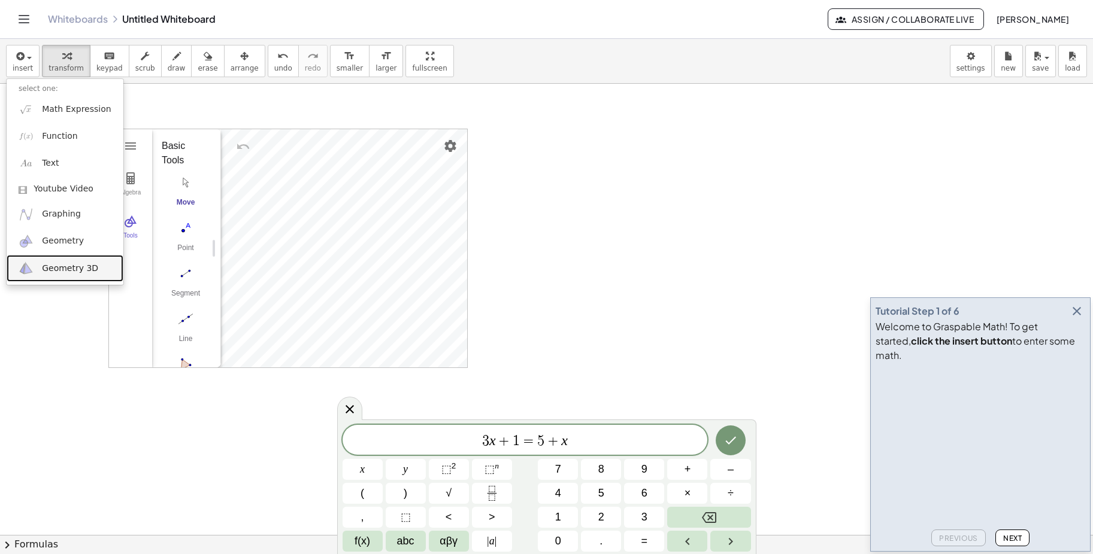
click at [69, 269] on span "Geometry 3D" at bounding box center [70, 269] width 56 height 12
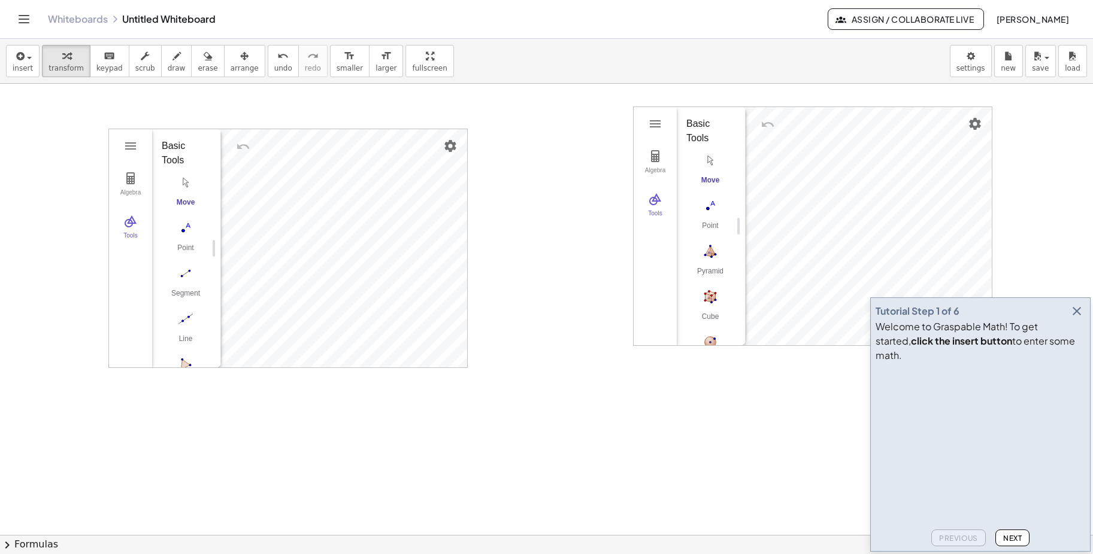
click at [633, 262] on div "Algebra Tools GeoGebra 3D Calculator Basic Tools Move Point Pyramid Cube Sphere…" at bounding box center [812, 226] width 359 height 239
click at [130, 176] on img "Geometry" at bounding box center [130, 178] width 14 height 14
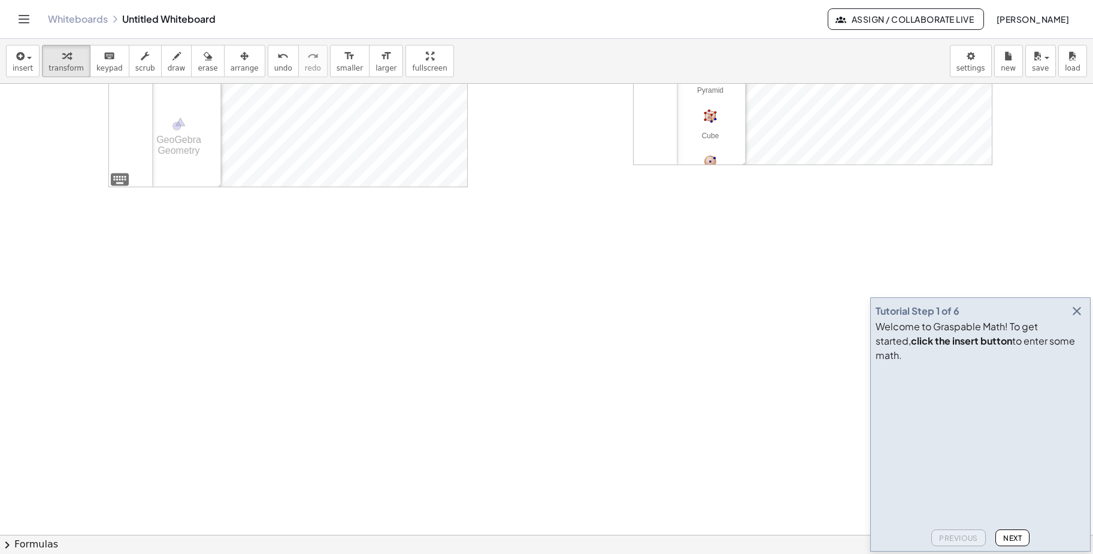
click at [109, 0] on button "Algebra" at bounding box center [130, 3] width 43 height 43
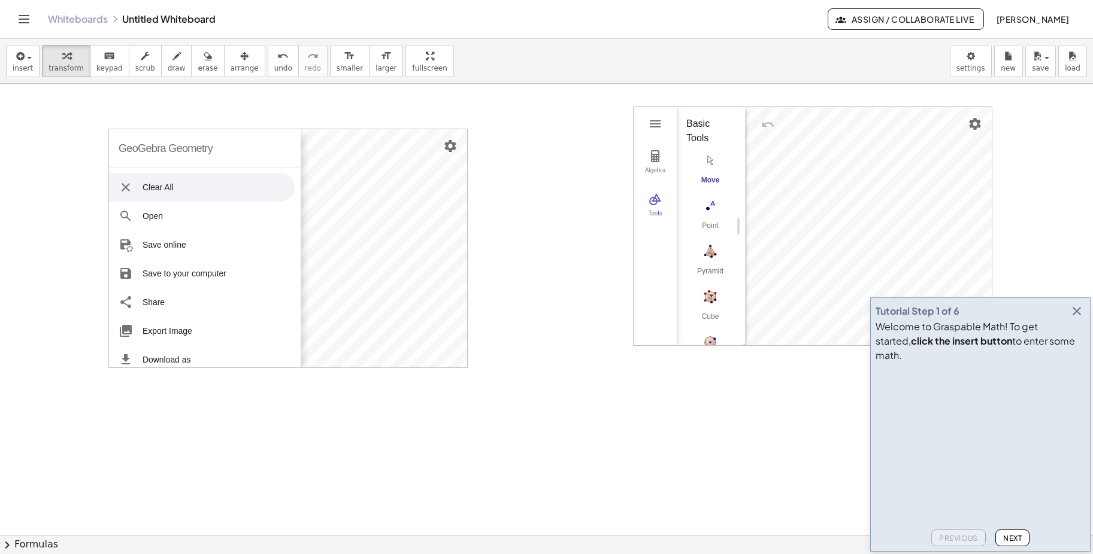
click at [190, 186] on li "Clear All" at bounding box center [202, 187] width 186 height 29
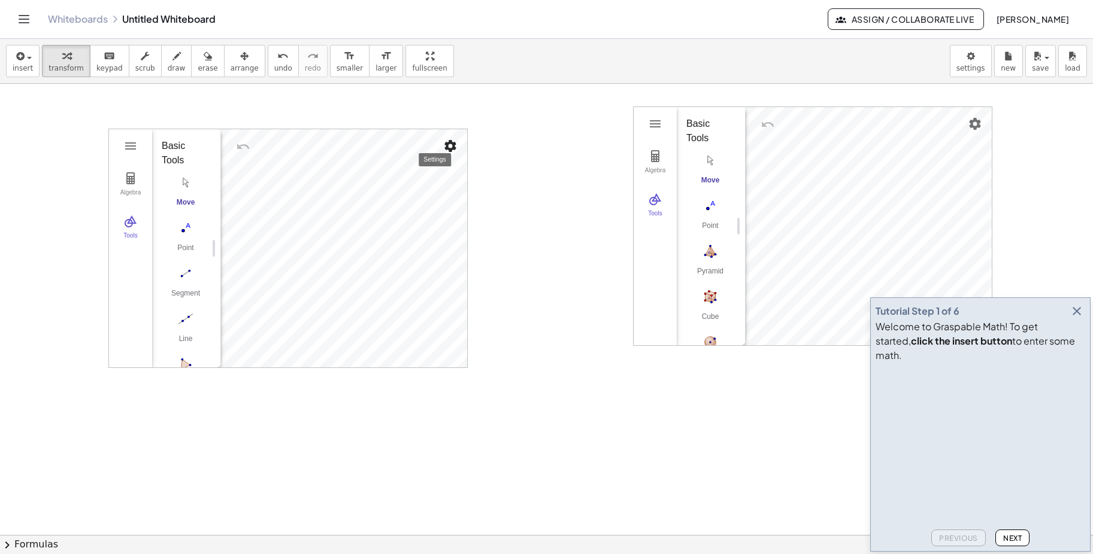
click at [450, 147] on img "Settings" at bounding box center [450, 146] width 14 height 14
click at [408, 170] on div "Show Grid" at bounding box center [394, 172] width 110 height 19
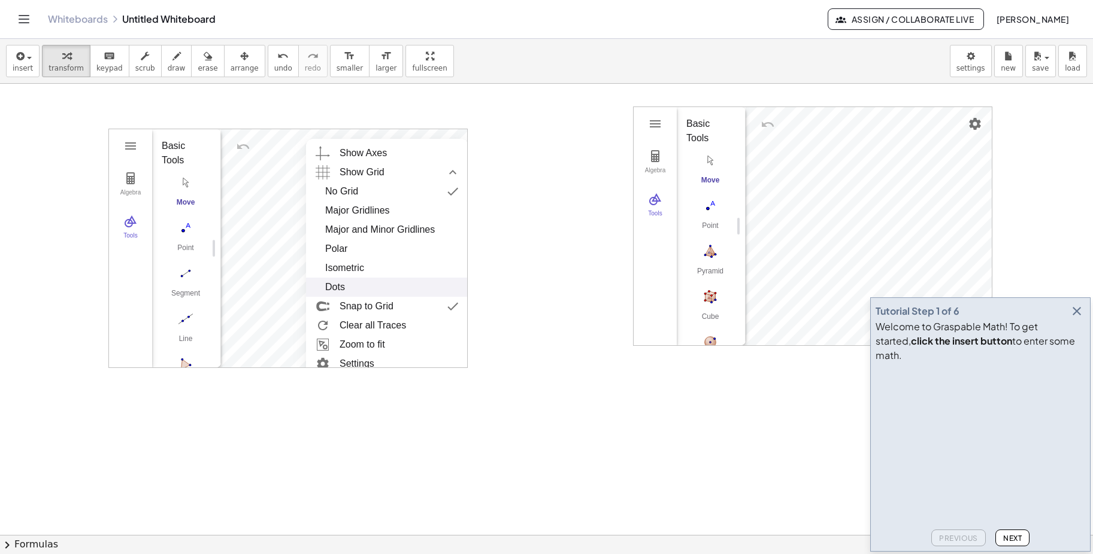
click at [342, 286] on div "Dots" at bounding box center [335, 287] width 20 height 19
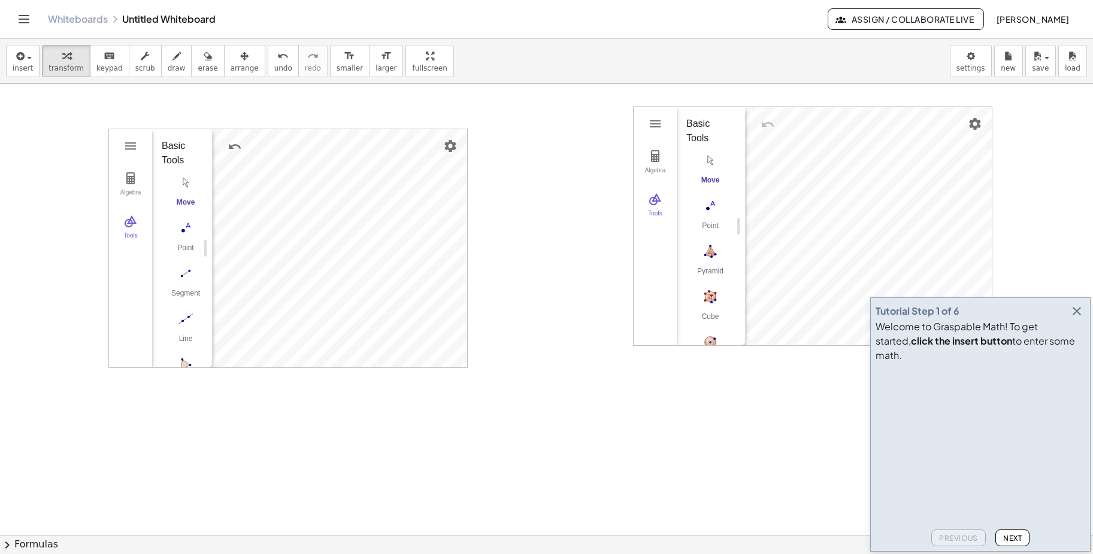
drag, startPoint x: 219, startPoint y: 235, endPoint x: 211, endPoint y: 229, distance: 10.3
click at [183, 320] on img "Line. Select two points or positions" at bounding box center [186, 319] width 48 height 19
click at [129, 222] on img "Geometry" at bounding box center [130, 221] width 14 height 14
click at [128, 142] on img "Geometry" at bounding box center [130, 146] width 14 height 14
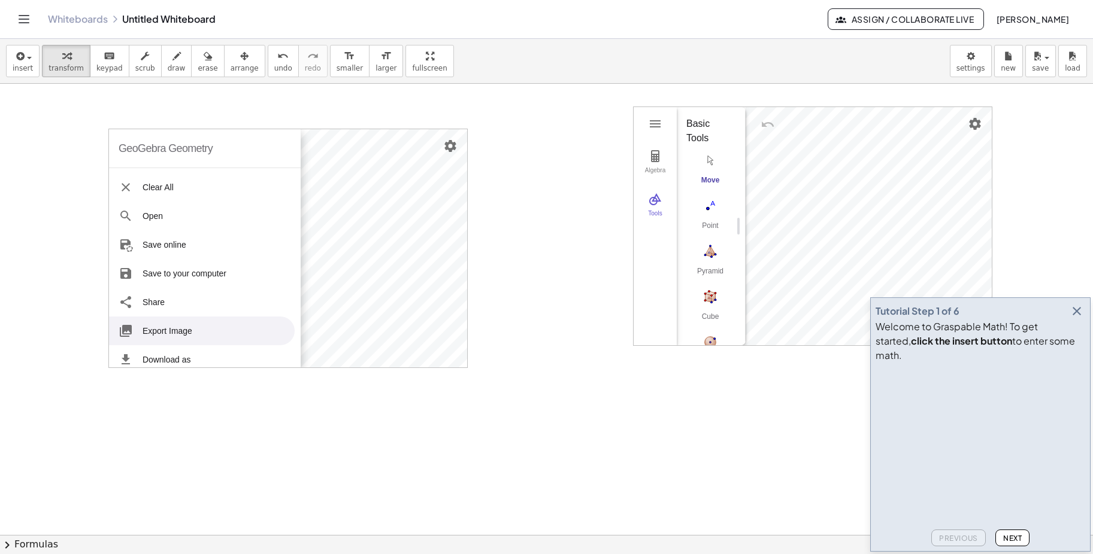
click at [181, 332] on li "Export Image" at bounding box center [202, 331] width 186 height 29
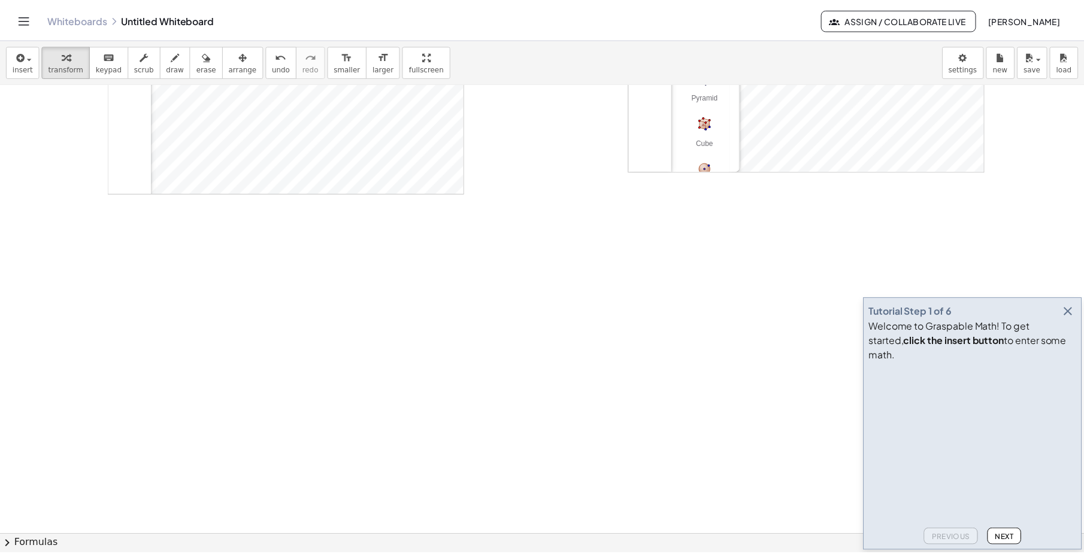
scroll to position [180, 0]
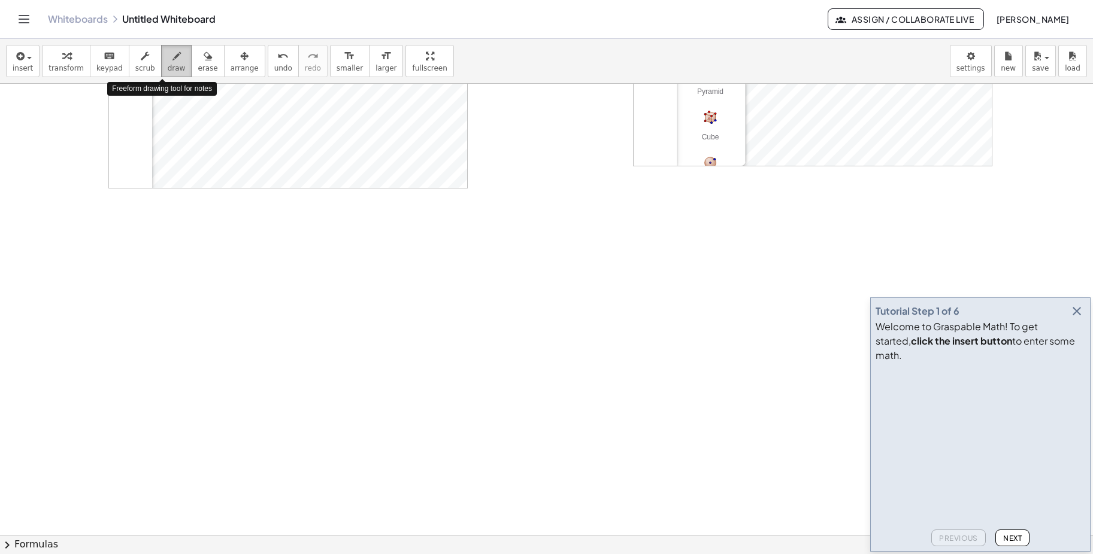
click at [172, 60] on icon "button" at bounding box center [176, 56] width 8 height 14
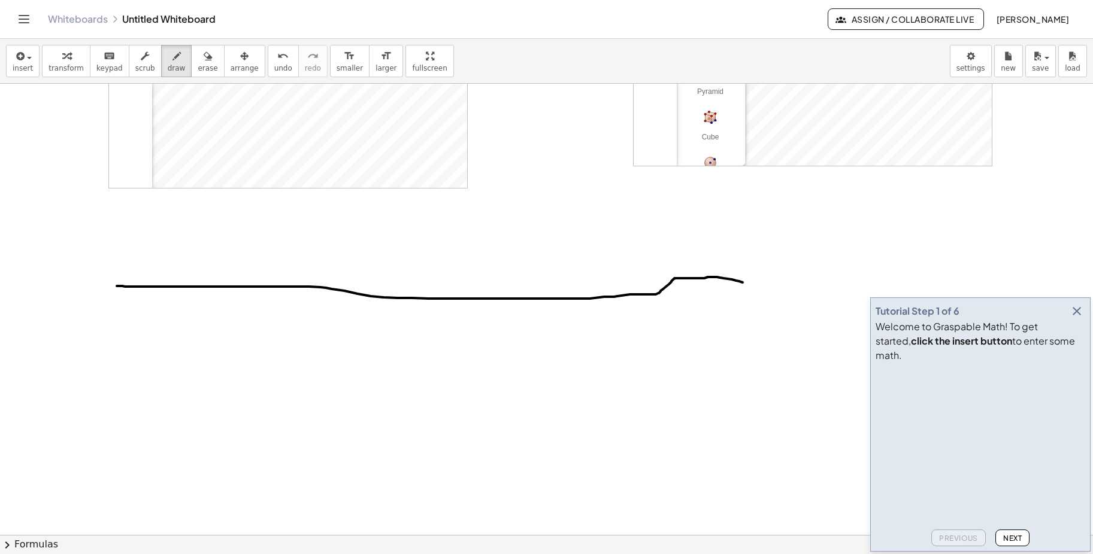
drag, startPoint x: 157, startPoint y: 287, endPoint x: 748, endPoint y: 276, distance: 591.0
click at [748, 276] on div at bounding box center [546, 394] width 1093 height 981
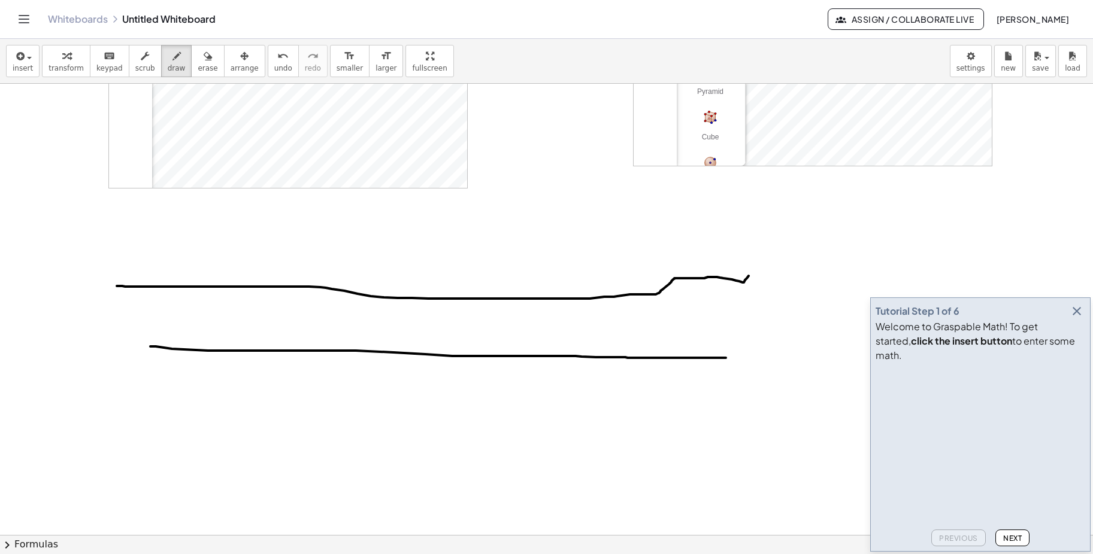
drag, startPoint x: 150, startPoint y: 347, endPoint x: 726, endPoint y: 358, distance: 575.5
click at [726, 358] on div at bounding box center [546, 394] width 1093 height 981
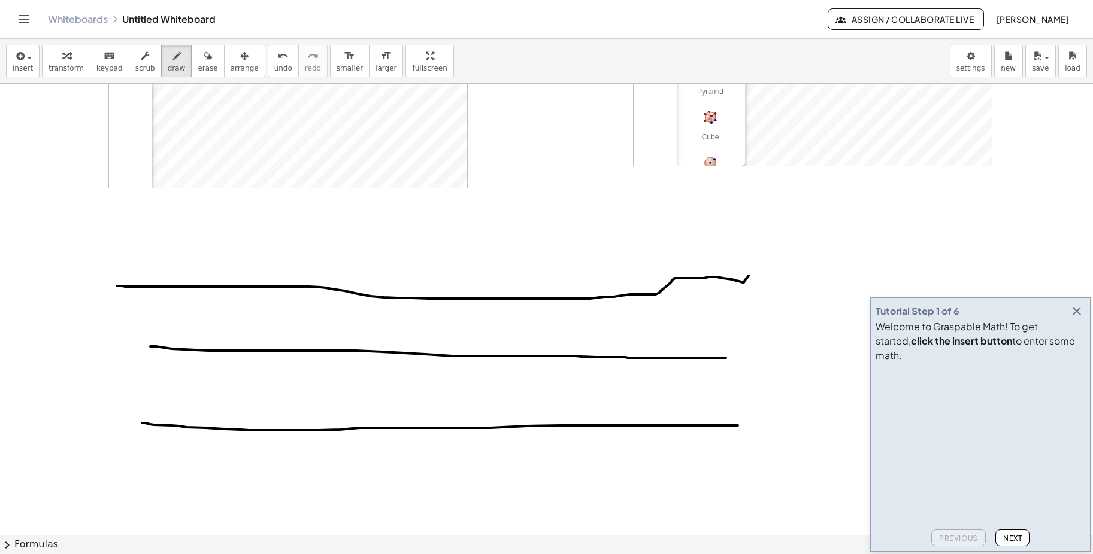
drag, startPoint x: 142, startPoint y: 423, endPoint x: 738, endPoint y: 426, distance: 595.7
click at [738, 426] on div at bounding box center [546, 394] width 1093 height 981
click at [715, 426] on div at bounding box center [546, 394] width 1093 height 981
click at [703, 428] on div at bounding box center [546, 394] width 1093 height 981
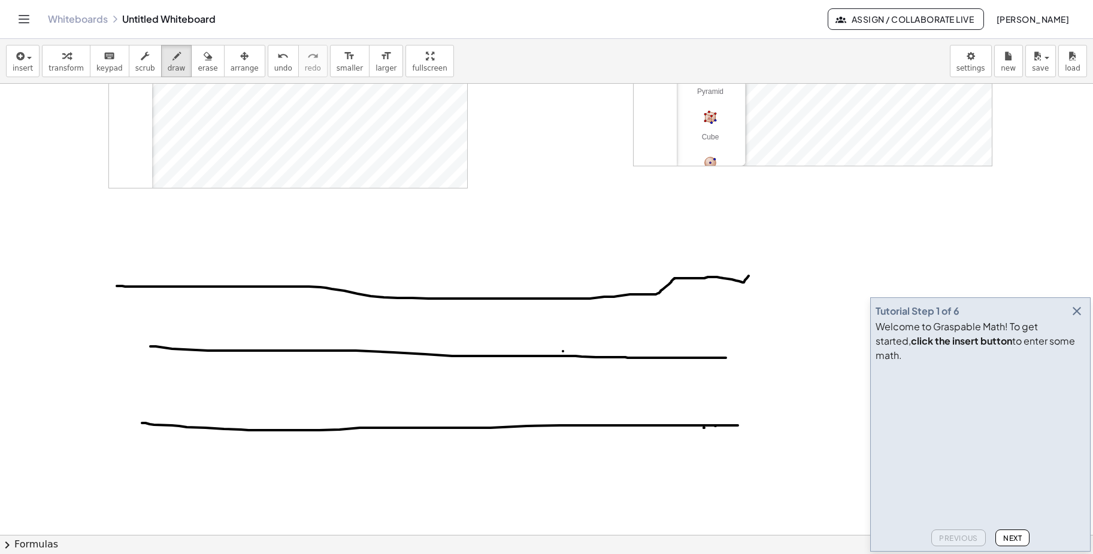
click at [563, 351] on div at bounding box center [546, 394] width 1093 height 981
drag, startPoint x: 177, startPoint y: 419, endPoint x: 186, endPoint y: 441, distance: 24.1
click at [186, 441] on div at bounding box center [546, 394] width 1093 height 981
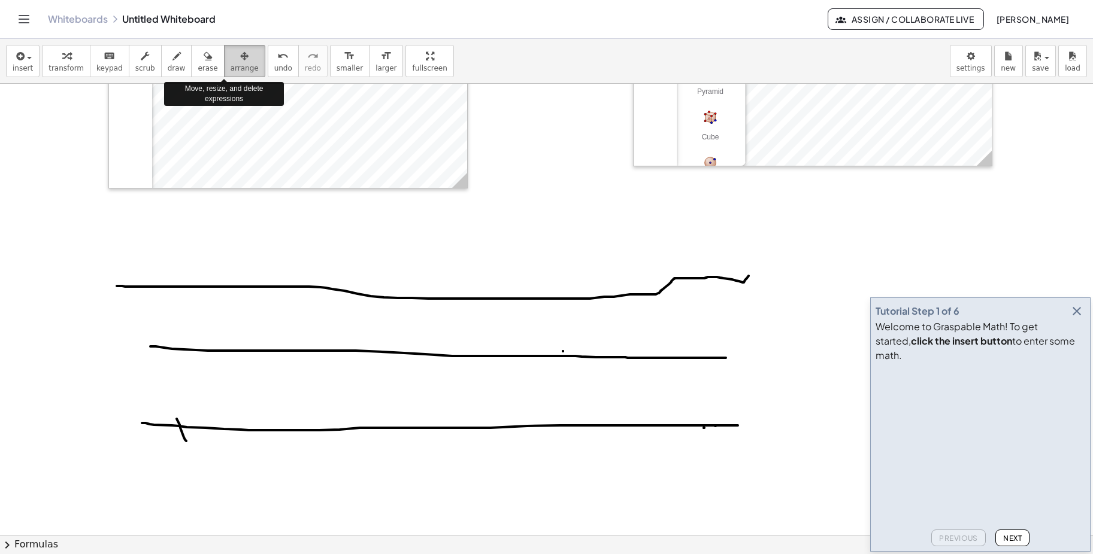
click at [240, 60] on icon "button" at bounding box center [244, 56] width 8 height 14
click at [268, 430] on div at bounding box center [546, 394] width 1093 height 981
click at [285, 426] on div at bounding box center [546, 394] width 1093 height 981
click at [726, 426] on div at bounding box center [546, 394] width 1093 height 981
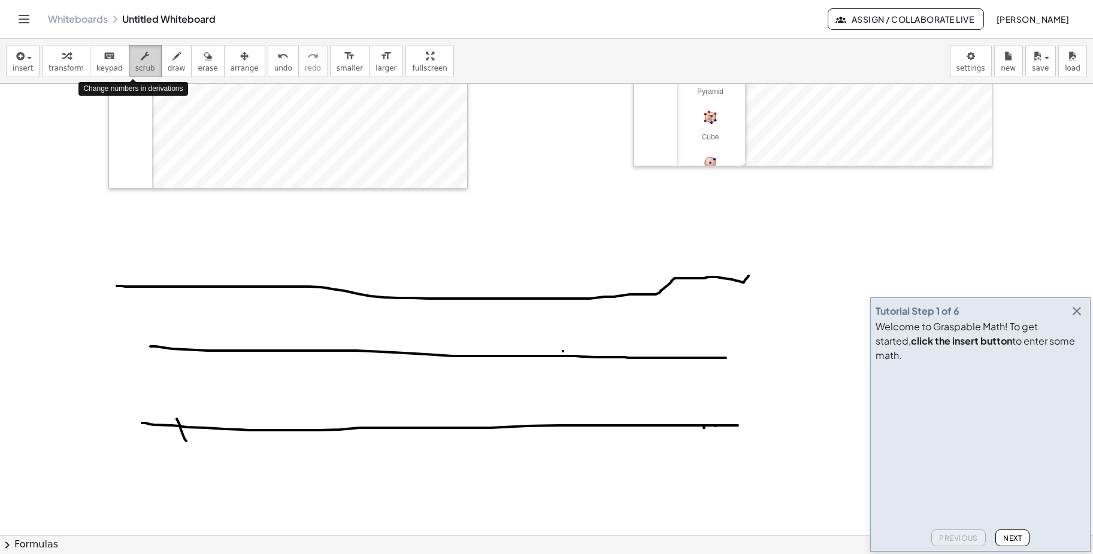
click at [141, 57] on icon "button" at bounding box center [145, 56] width 8 height 14
click at [105, 66] on span "keypad" at bounding box center [109, 68] width 26 height 8
click at [23, 19] on icon "Toggle navigation" at bounding box center [24, 19] width 10 height 7
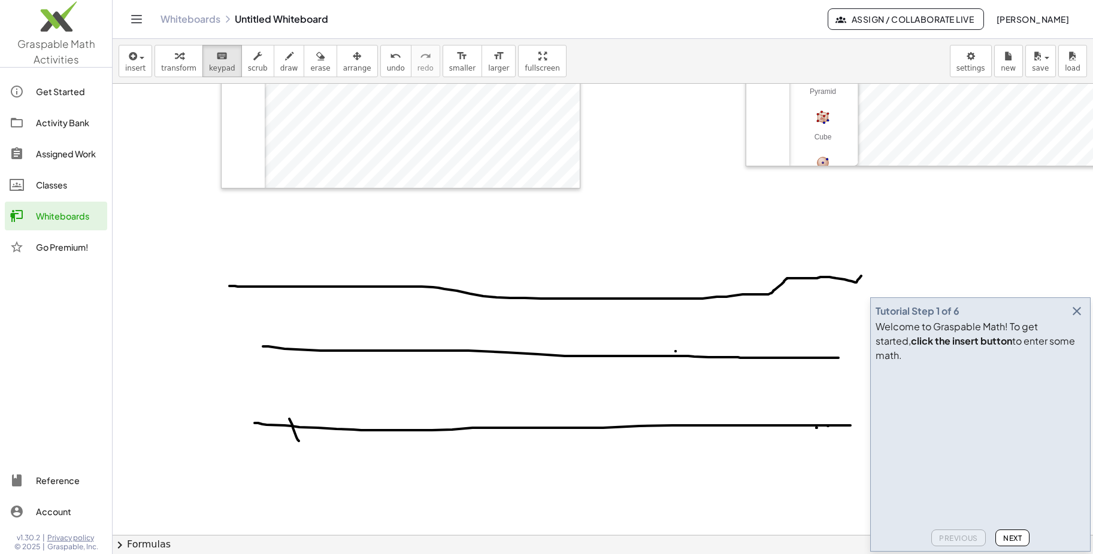
click at [43, 185] on div "Classes" at bounding box center [69, 185] width 66 height 14
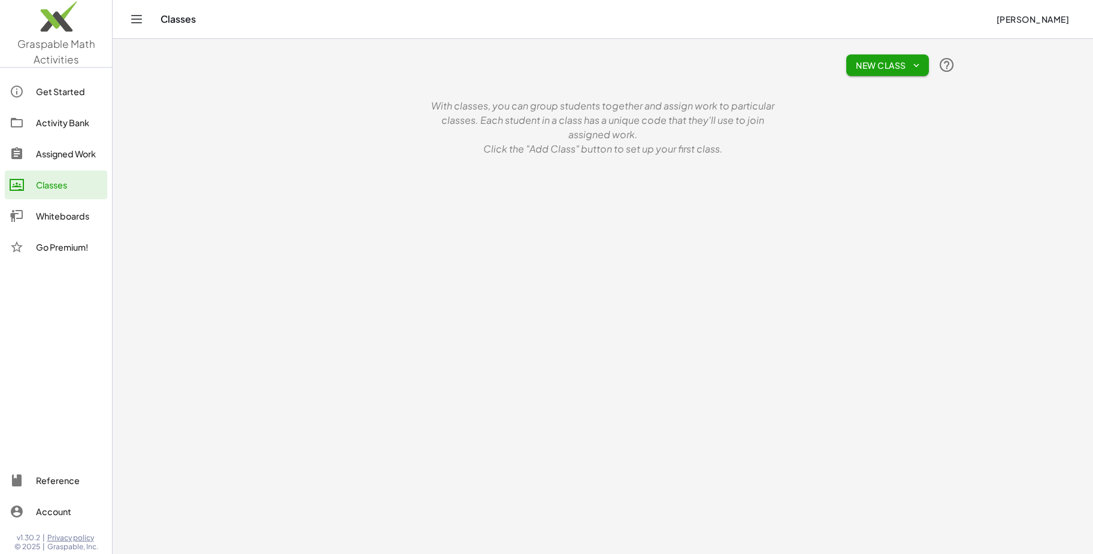
click at [360, 244] on main "New Class With classes, you can group students together and assign work to part…" at bounding box center [603, 277] width 980 height 554
click at [902, 66] on span "New Class" at bounding box center [887, 65] width 63 height 11
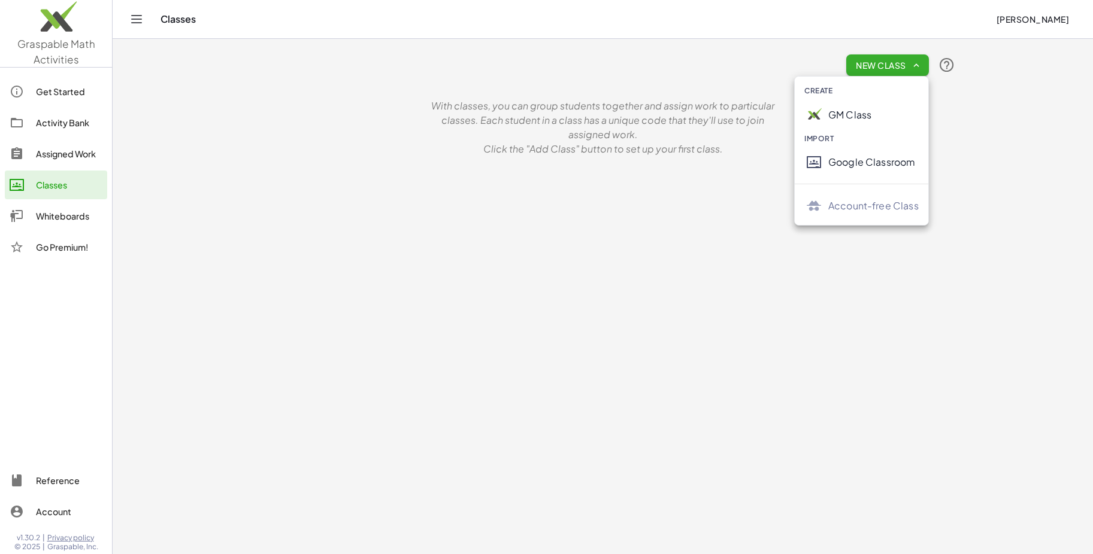
click at [483, 199] on main "New Class With classes, you can group students together and assign work to part…" at bounding box center [603, 277] width 980 height 554
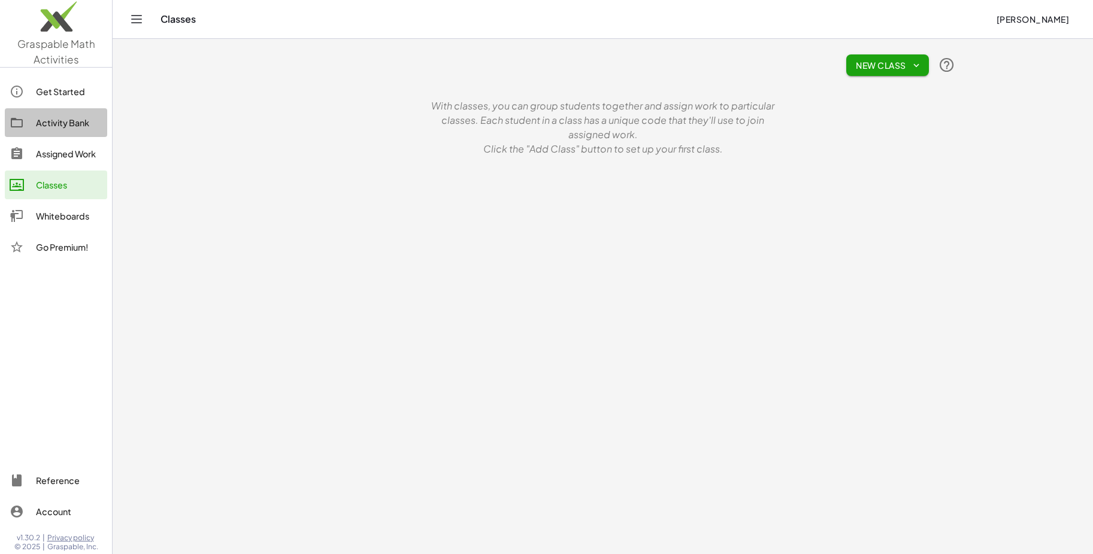
click at [61, 122] on div "Activity Bank" at bounding box center [69, 123] width 66 height 14
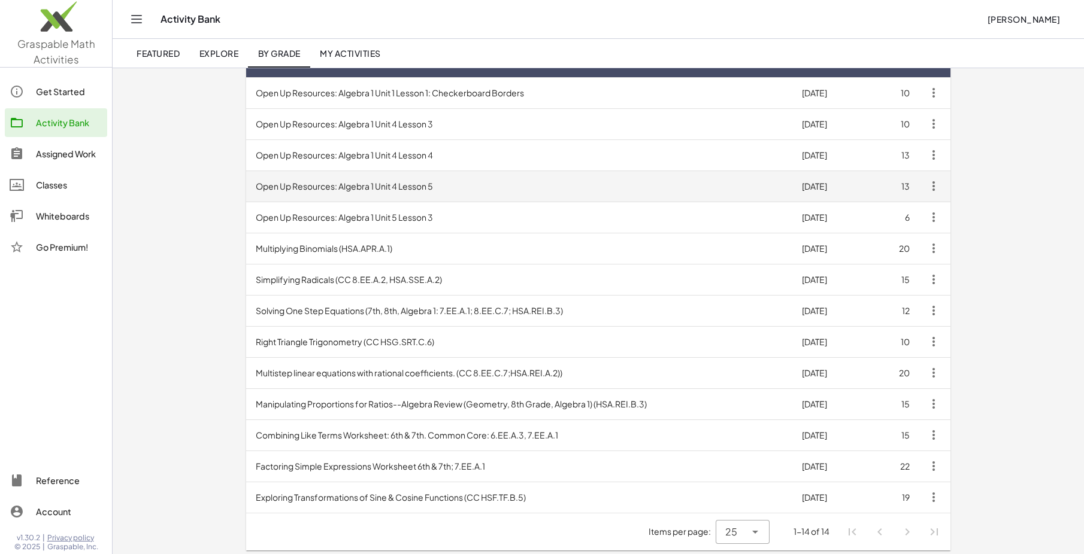
scroll to position [142, 0]
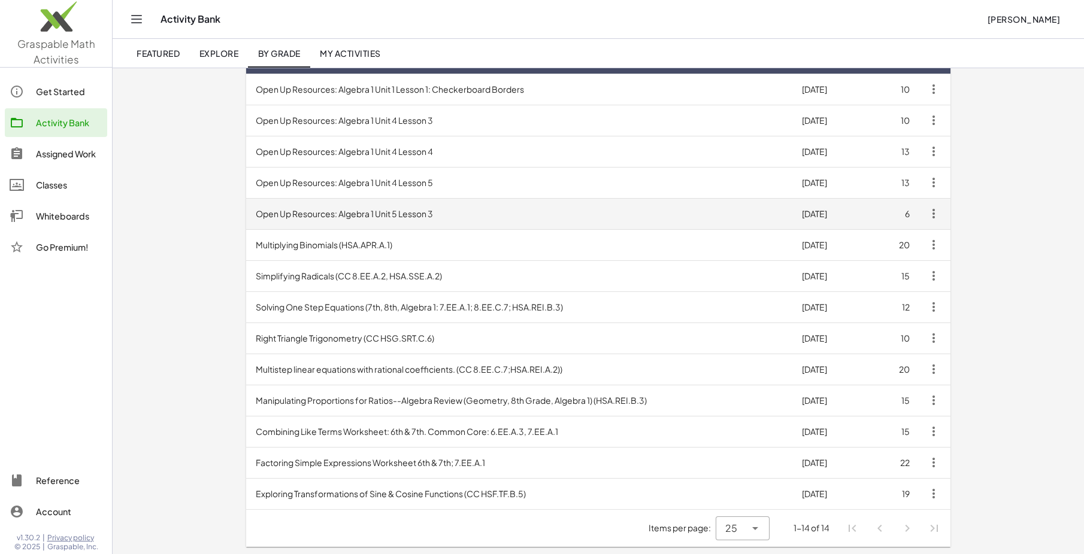
click at [327, 216] on td "Open Up Resources: Algebra 1 Unit 5 Lesson 3" at bounding box center [519, 213] width 546 height 31
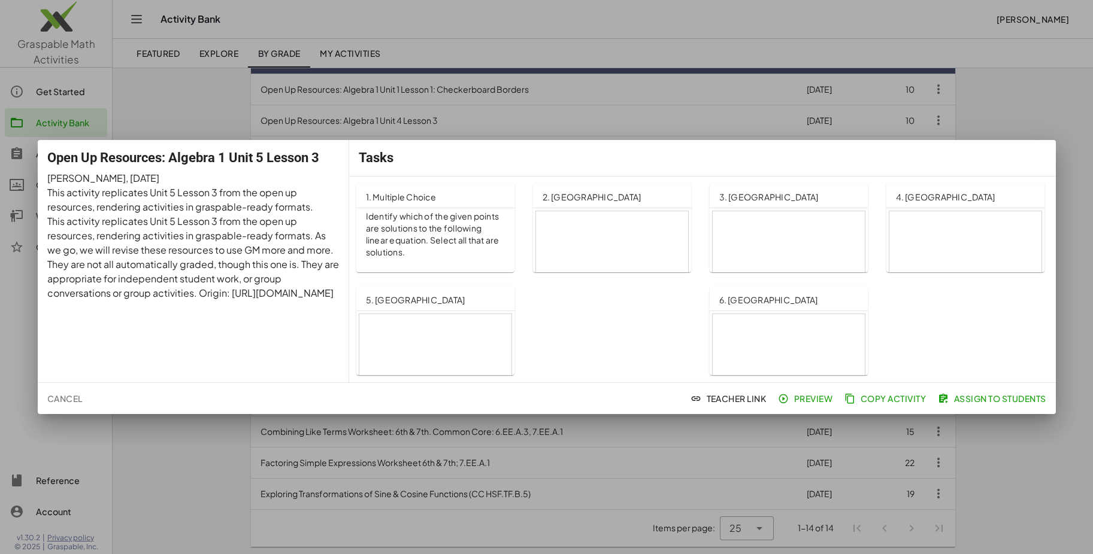
click at [445, 257] on p "Identify which of the given points are solutions to the following linear equati…" at bounding box center [435, 235] width 139 height 48
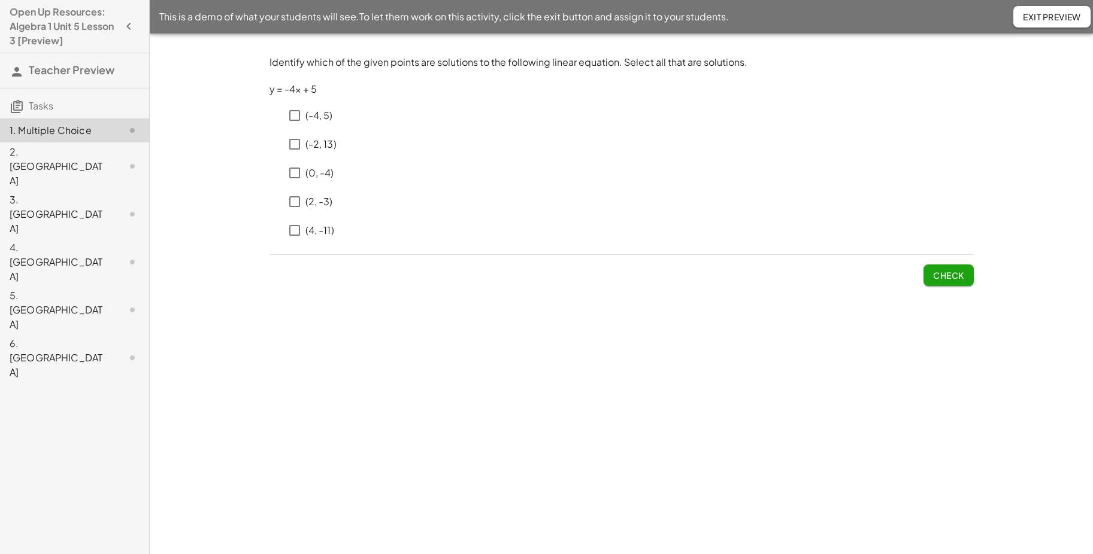
click at [40, 238] on div "2. [GEOGRAPHIC_DATA]" at bounding box center [74, 262] width 149 height 48
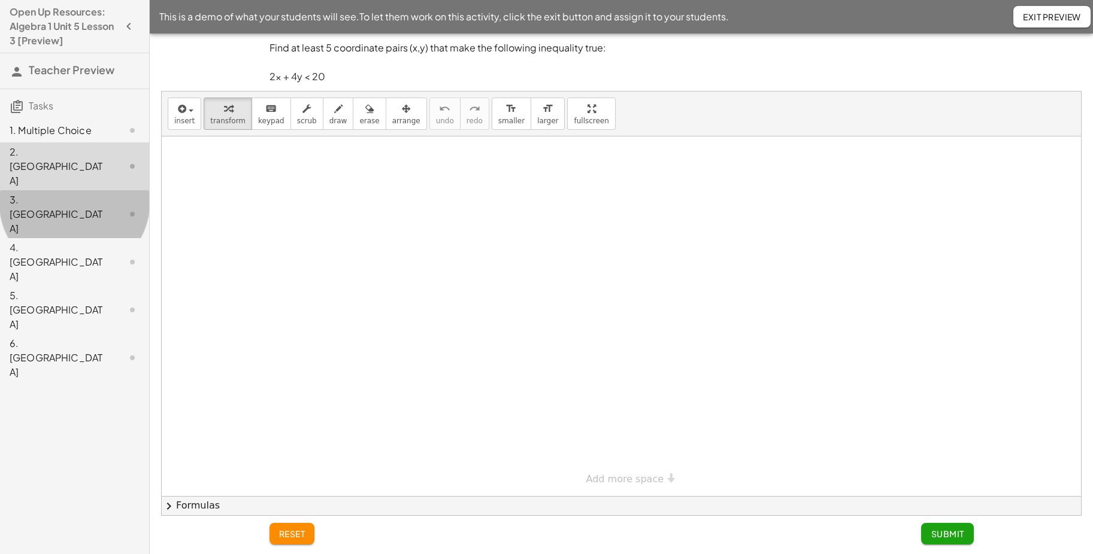
click at [53, 286] on div "3. [GEOGRAPHIC_DATA]" at bounding box center [74, 310] width 149 height 48
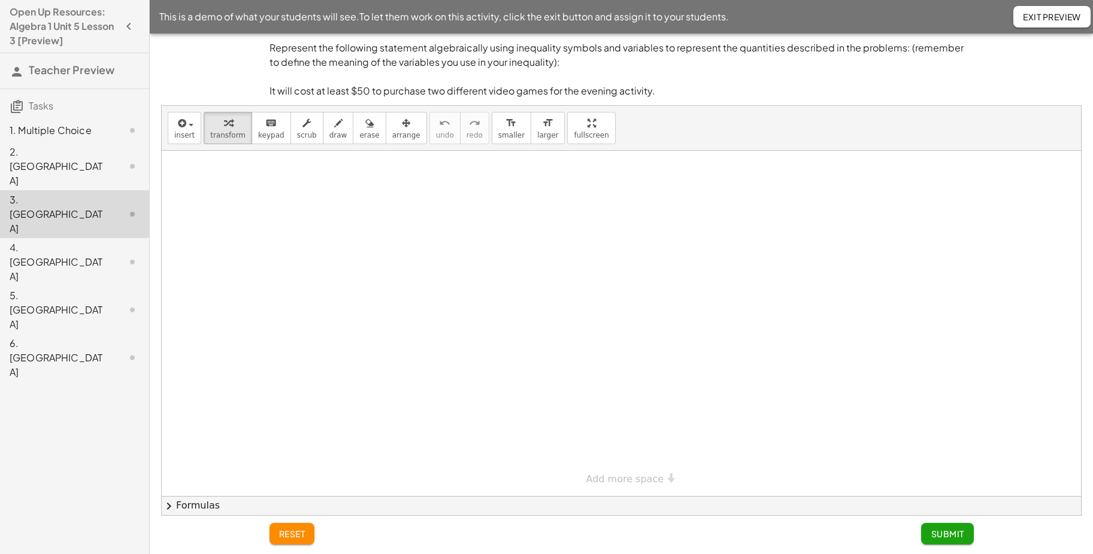
click at [408, 189] on div at bounding box center [621, 323] width 919 height 345
click at [63, 241] on div "4. [GEOGRAPHIC_DATA]" at bounding box center [58, 262] width 96 height 43
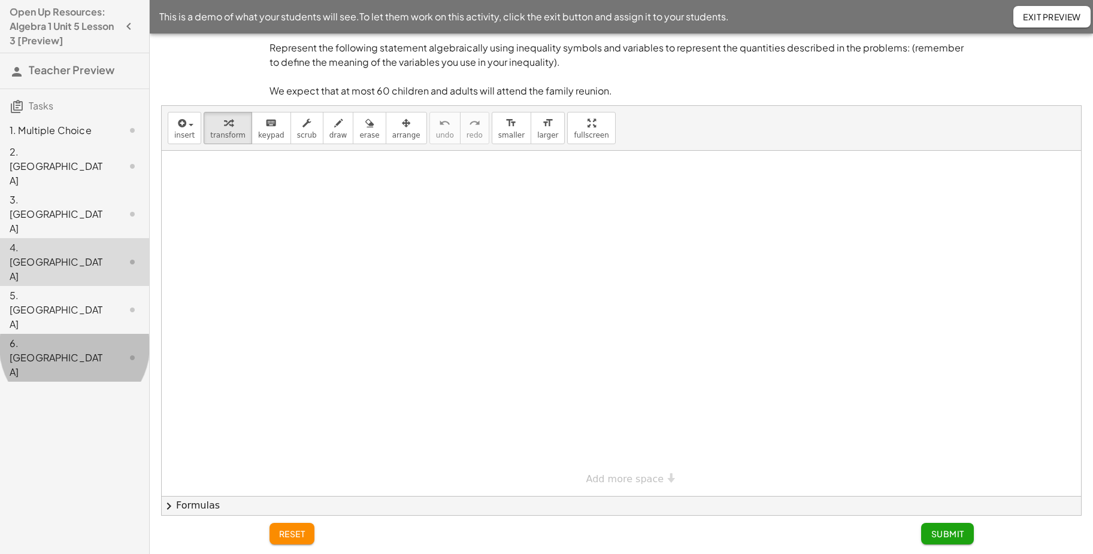
click at [33, 334] on div "6. [GEOGRAPHIC_DATA]" at bounding box center [74, 358] width 149 height 48
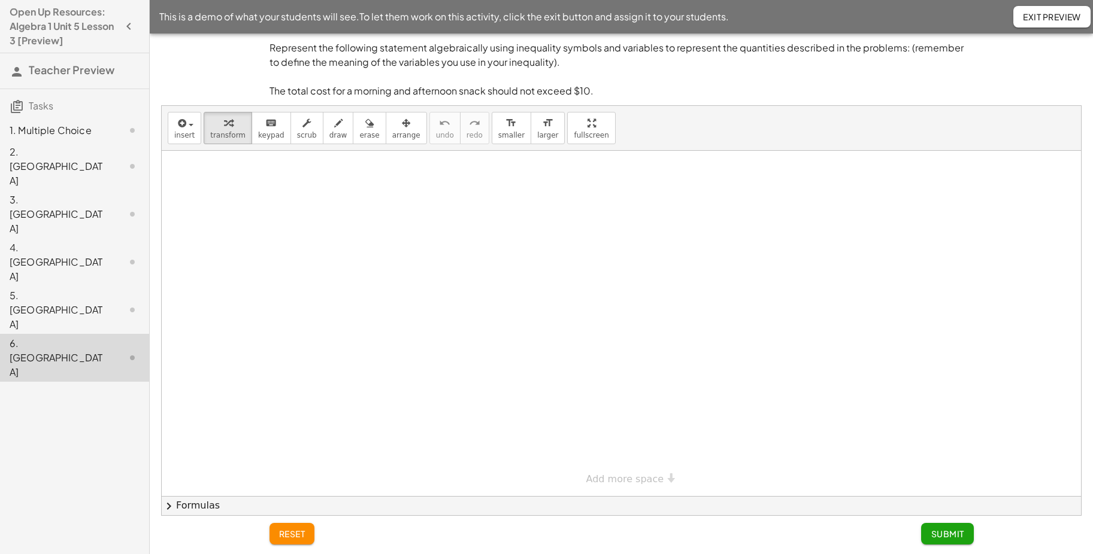
click at [38, 105] on span "Tasks" at bounding box center [41, 105] width 25 height 13
click at [35, 131] on div "1. Multiple Choice" at bounding box center [58, 130] width 96 height 14
